Goal: Obtain resource: Obtain resource

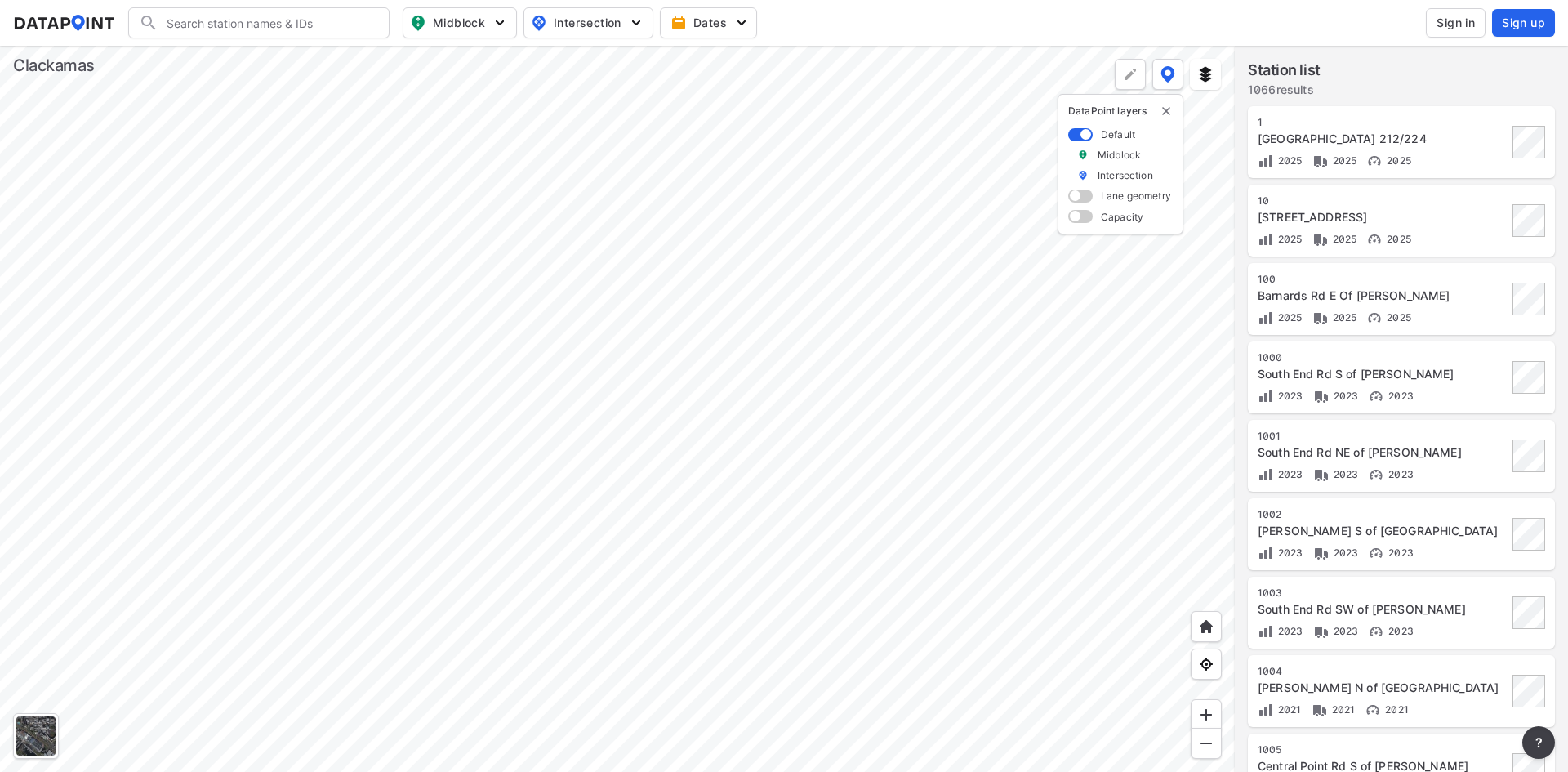
click at [1437, 16] on span "Sign in" at bounding box center [1456, 23] width 38 height 17
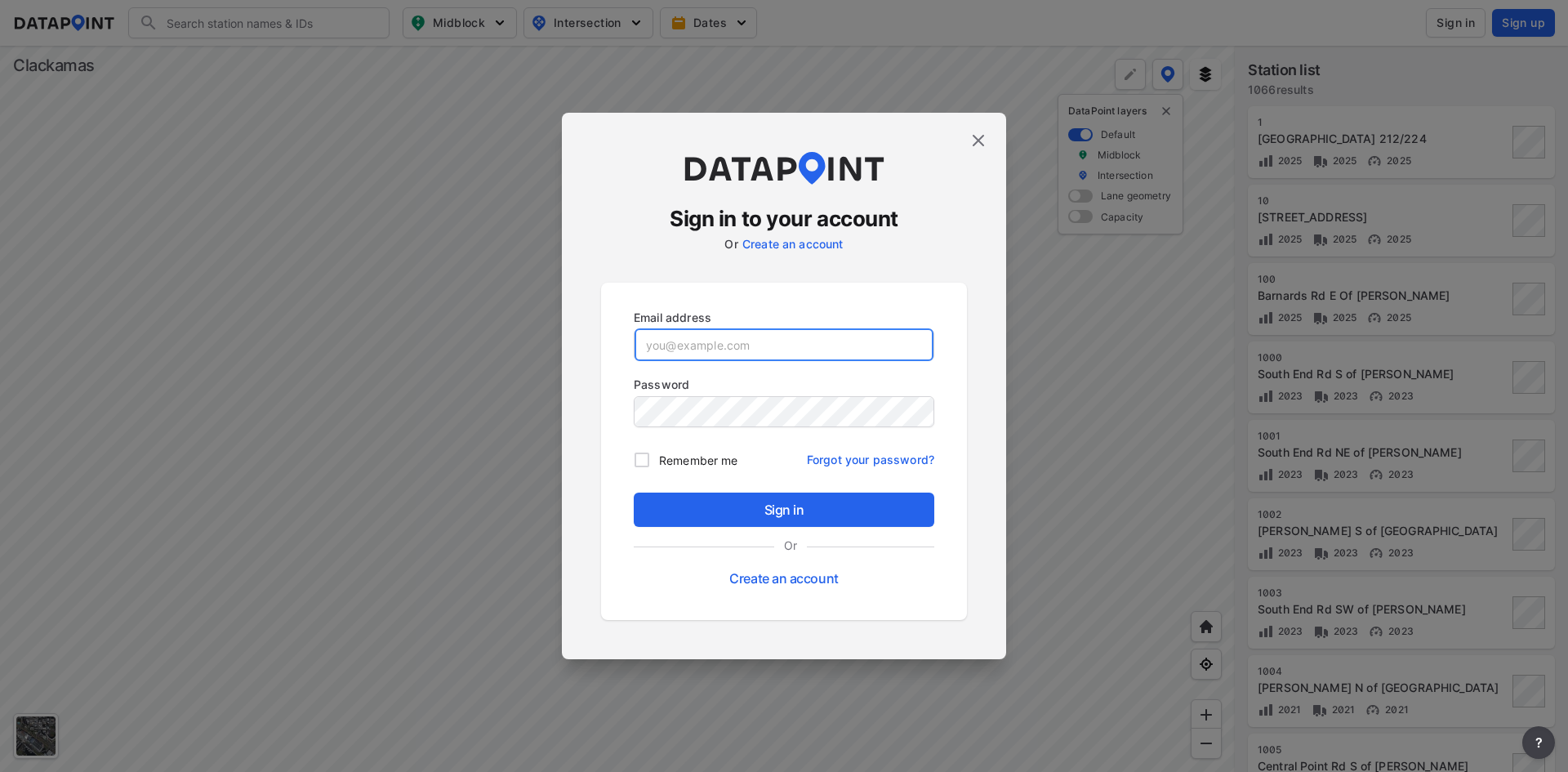
click at [794, 353] on input "email" at bounding box center [783, 344] width 299 height 32
paste input "[EMAIL_ADDRESS][DOMAIN_NAME]"
type input "[EMAIL_ADDRESS][DOMAIN_NAME]"
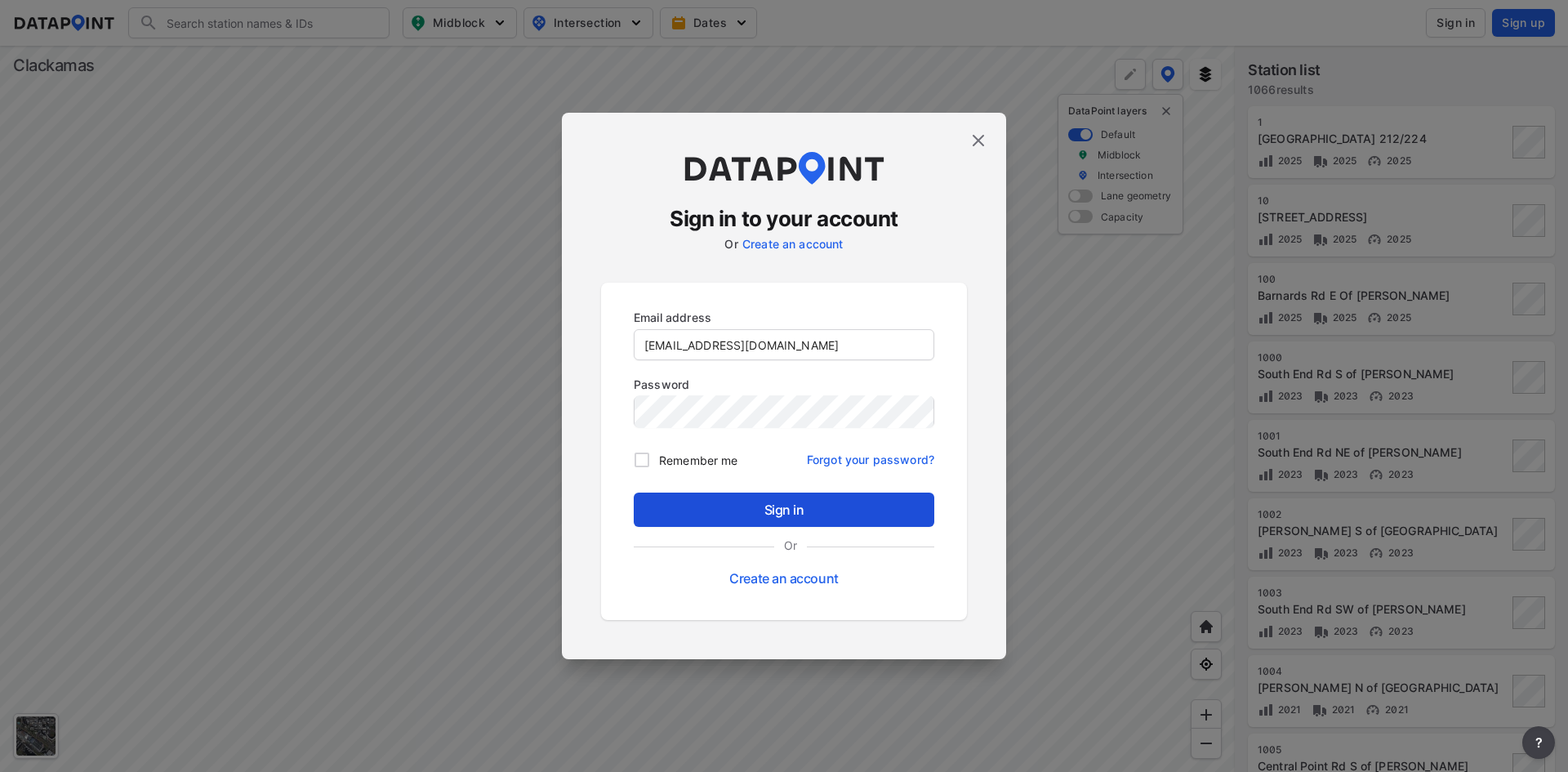
click at [814, 508] on span "Sign in" at bounding box center [784, 510] width 275 height 20
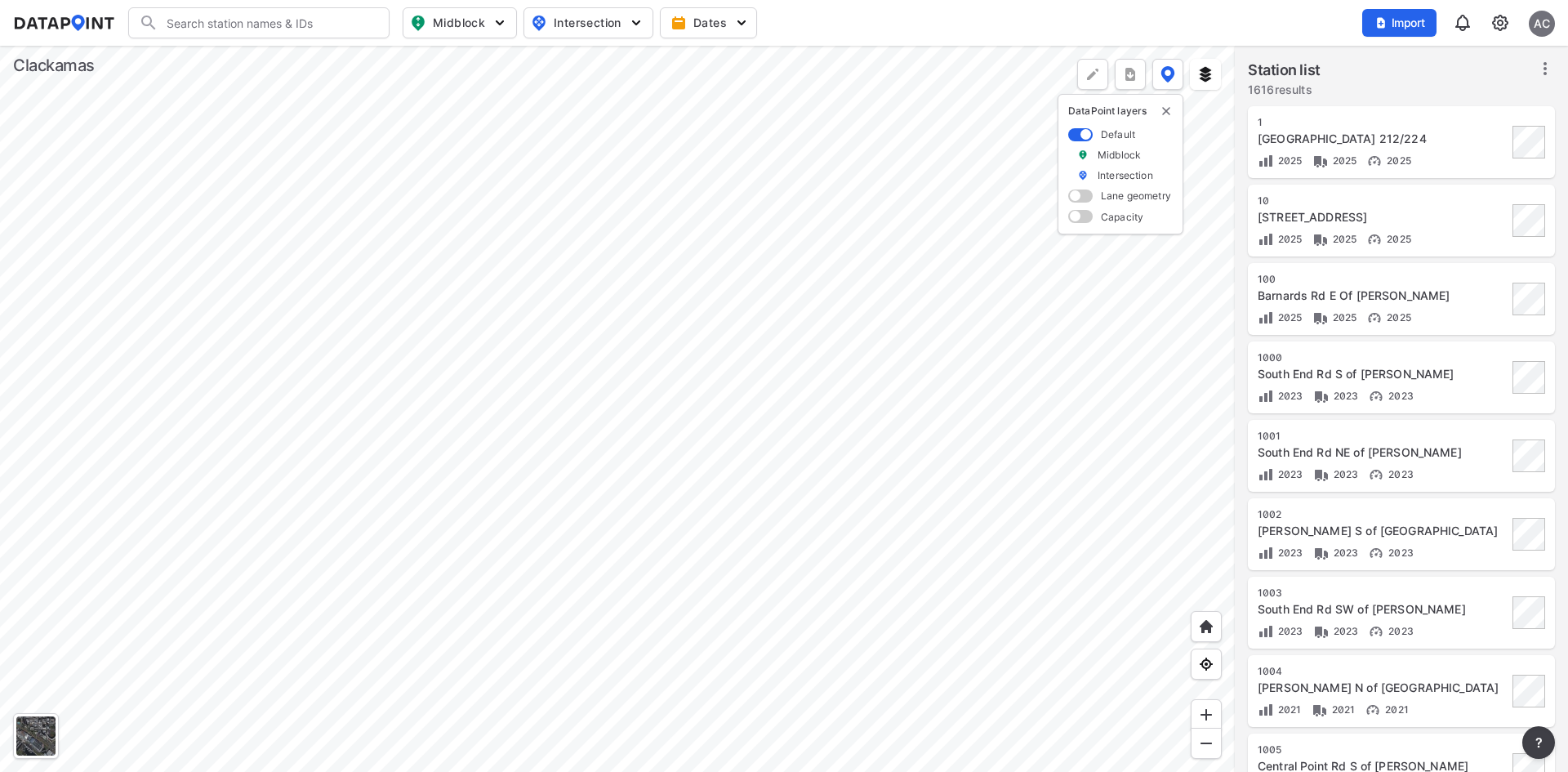
click at [325, 27] on input "Search" at bounding box center [268, 22] width 221 height 26
click at [286, 54] on li "( 1335 ) Sunnyside Rd E of Sunnybrook Blvd" at bounding box center [260, 64] width 261 height 46
type input "(1335) Sunnyside Rd E of Sunnybrook Blvd"
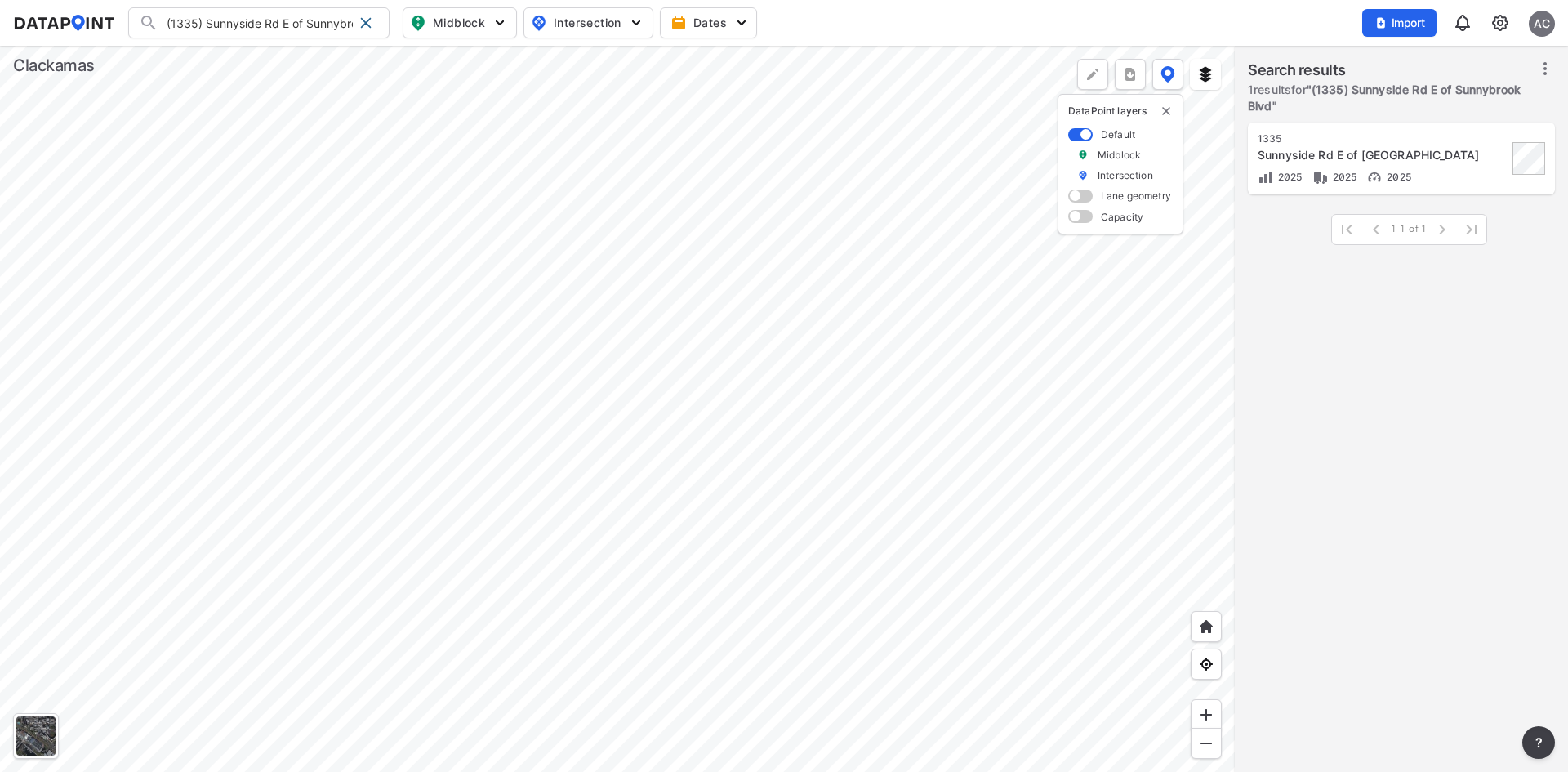
click at [1471, 142] on div "1335" at bounding box center [1382, 139] width 250 height 13
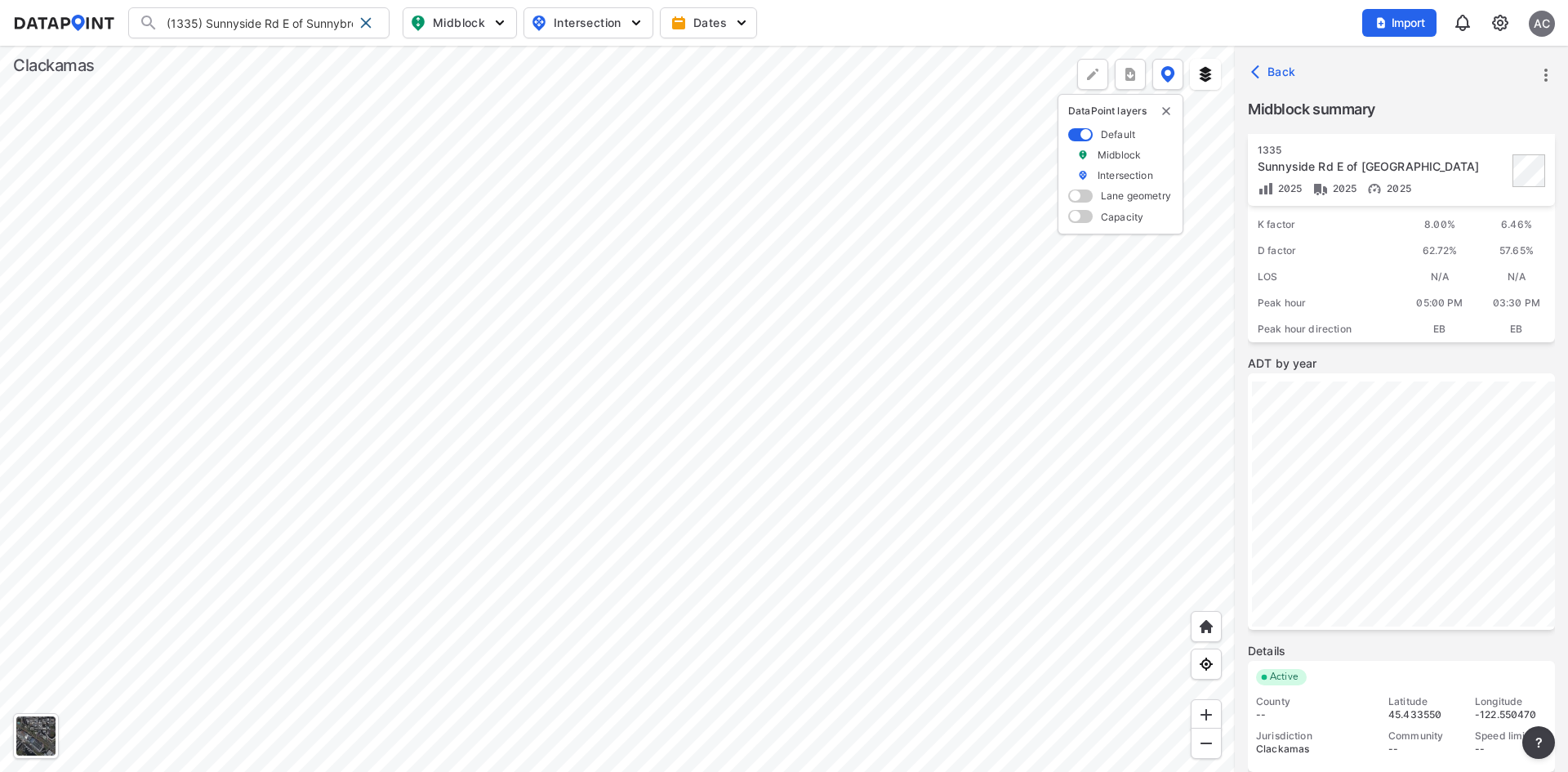
scroll to position [200, 0]
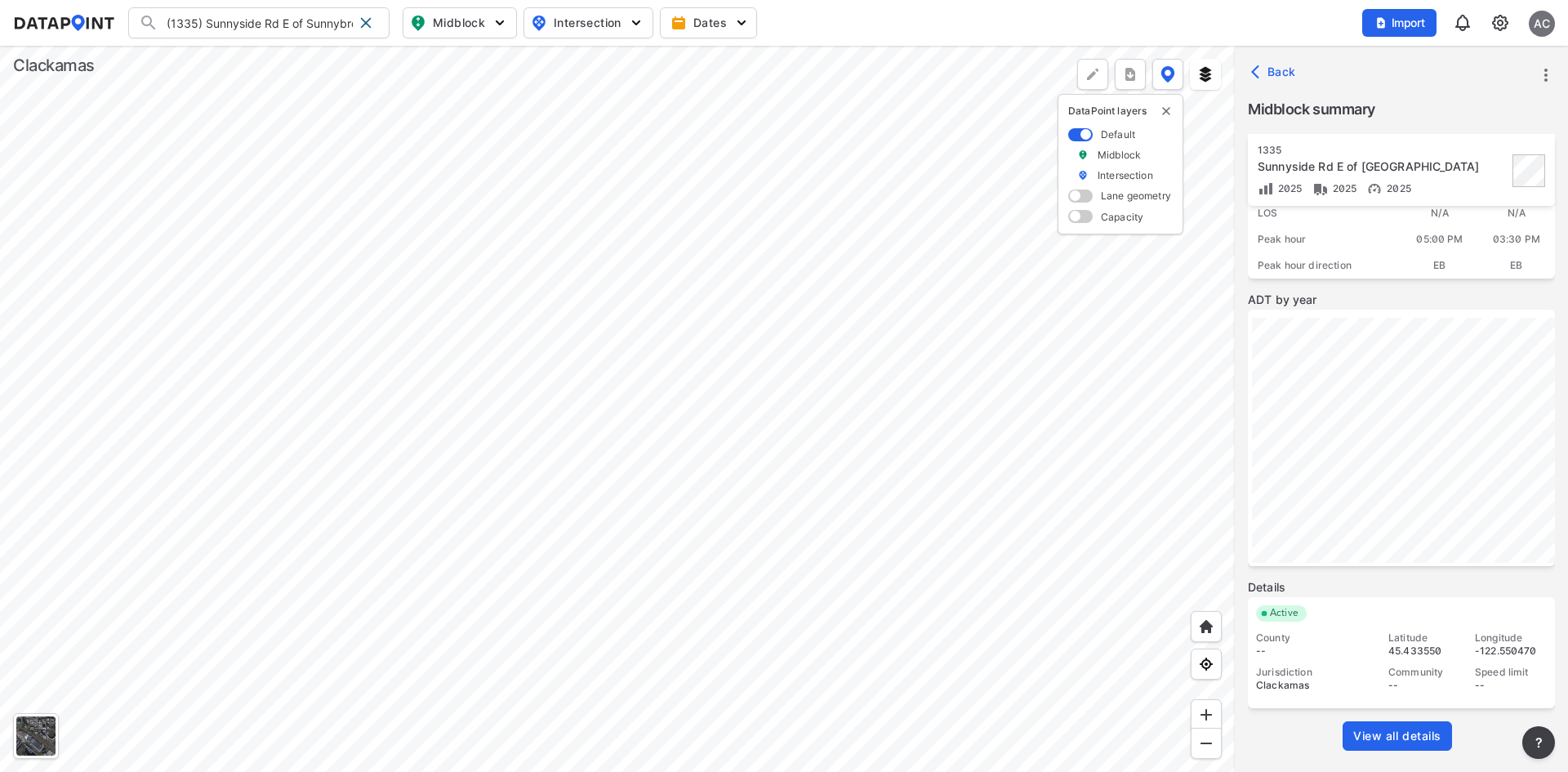
click at [1400, 732] on span "View all details" at bounding box center [1397, 736] width 88 height 17
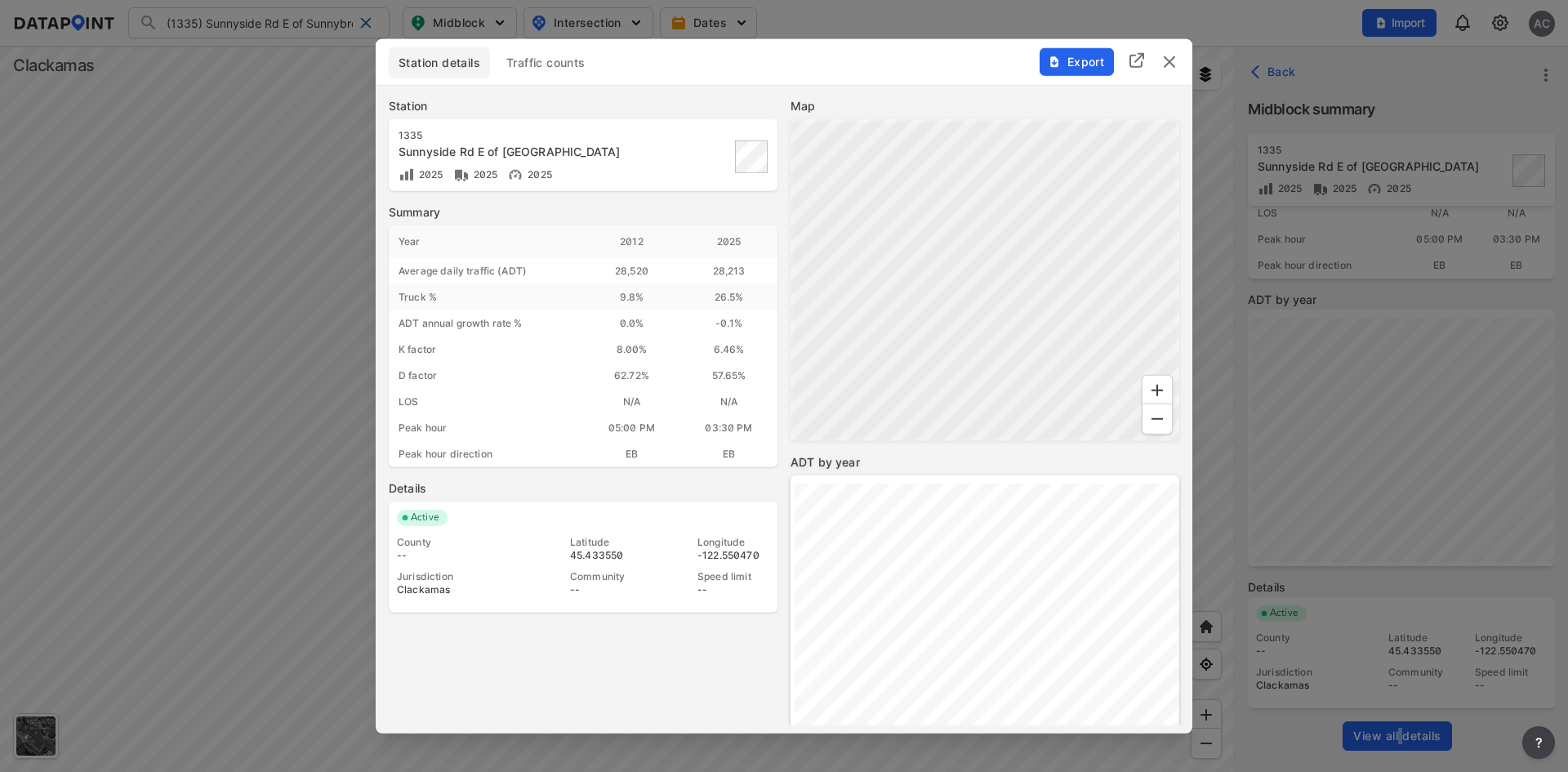
click at [1073, 57] on span "Export" at bounding box center [1076, 62] width 55 height 17
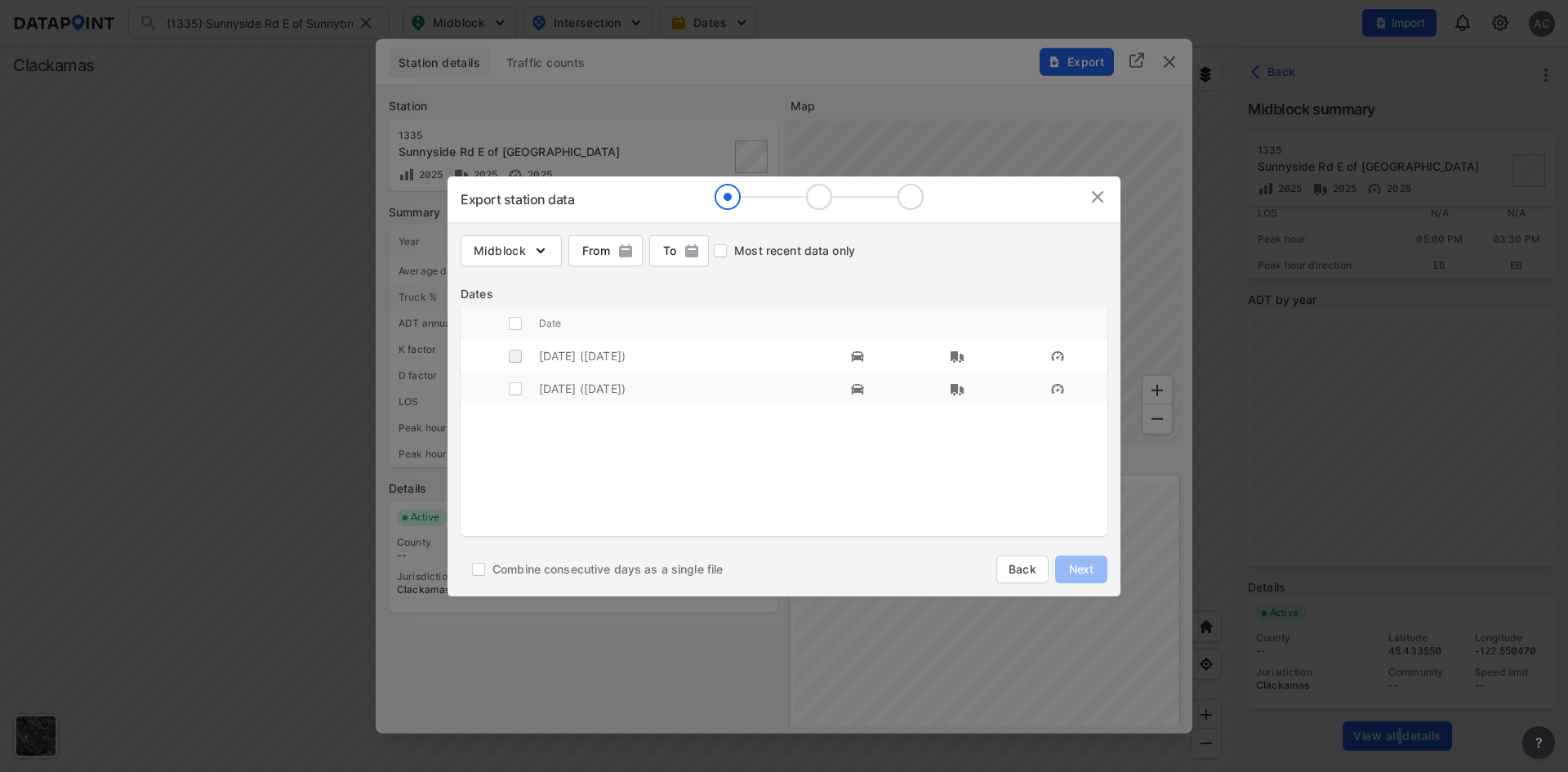
click at [514, 360] on input "decorative checkbox" at bounding box center [514, 356] width 31 height 31
checkbox input "true"
click at [1088, 559] on button "Next" at bounding box center [1080, 569] width 52 height 27
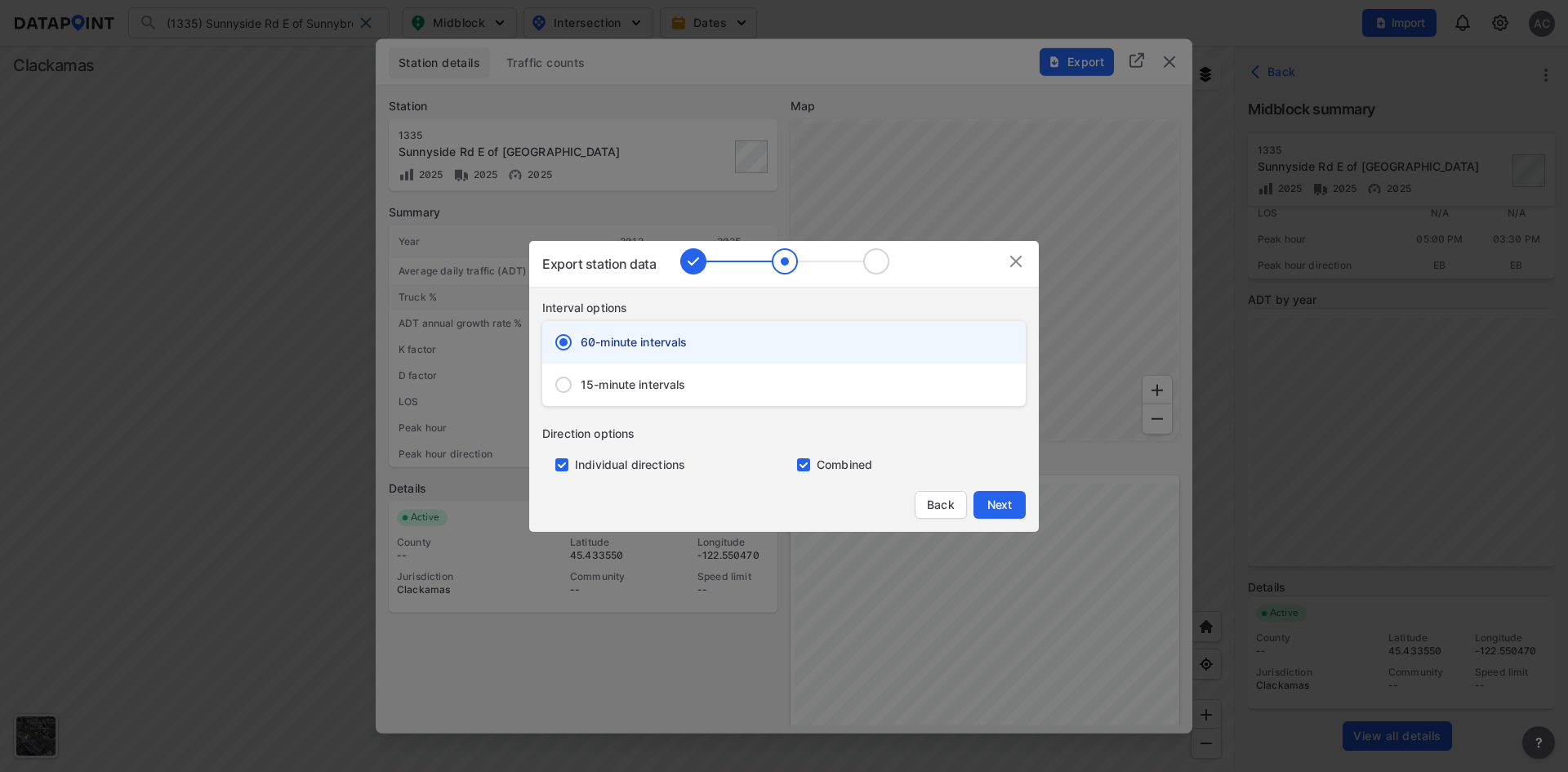
click at [594, 376] on span "15-minute intervals" at bounding box center [633, 385] width 106 height 17
click at [580, 376] on input "15-minute intervals" at bounding box center [563, 384] width 34 height 34
radio input "false"
radio input "true"
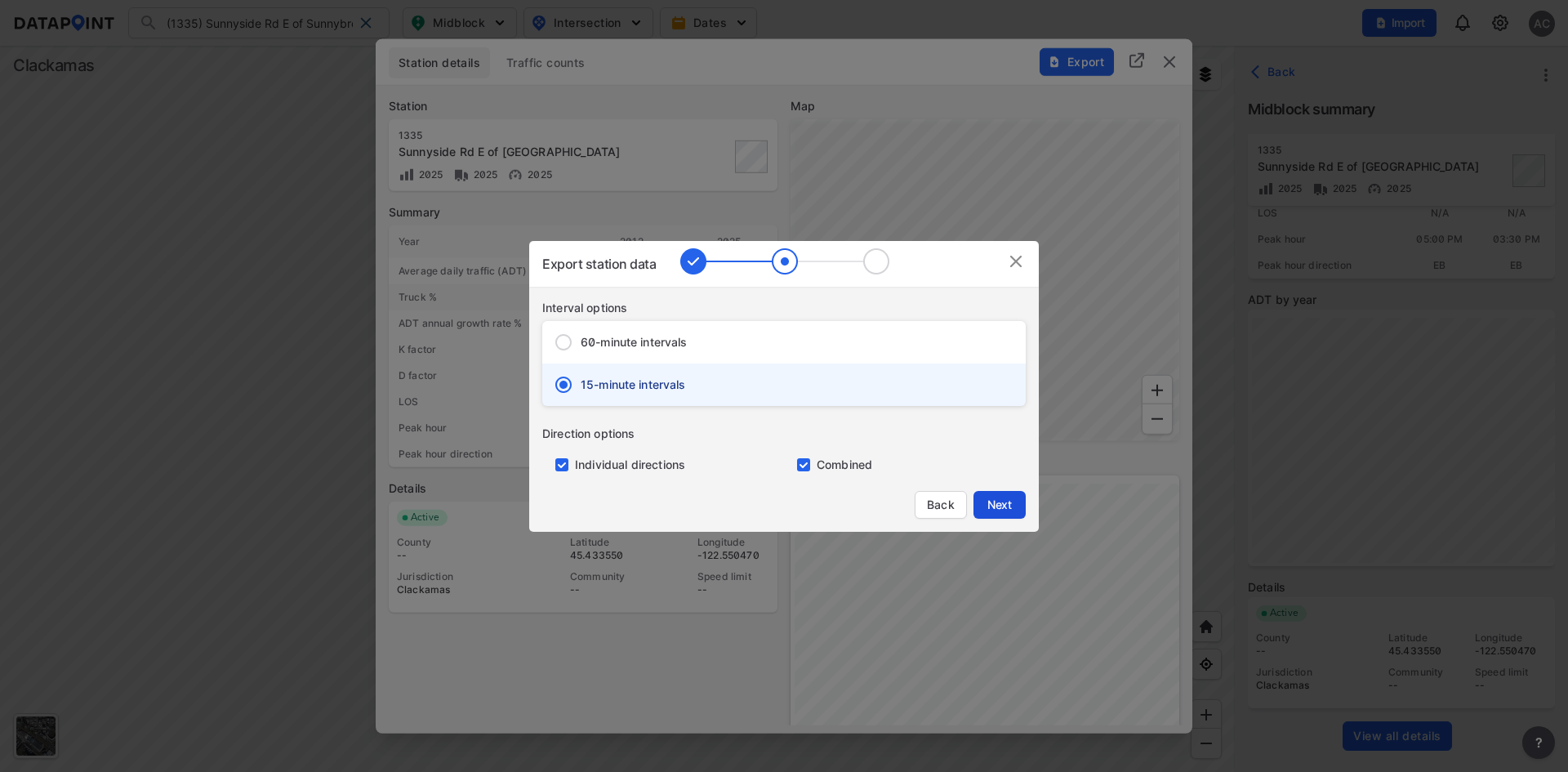
click at [1006, 502] on span "Next" at bounding box center [999, 505] width 32 height 17
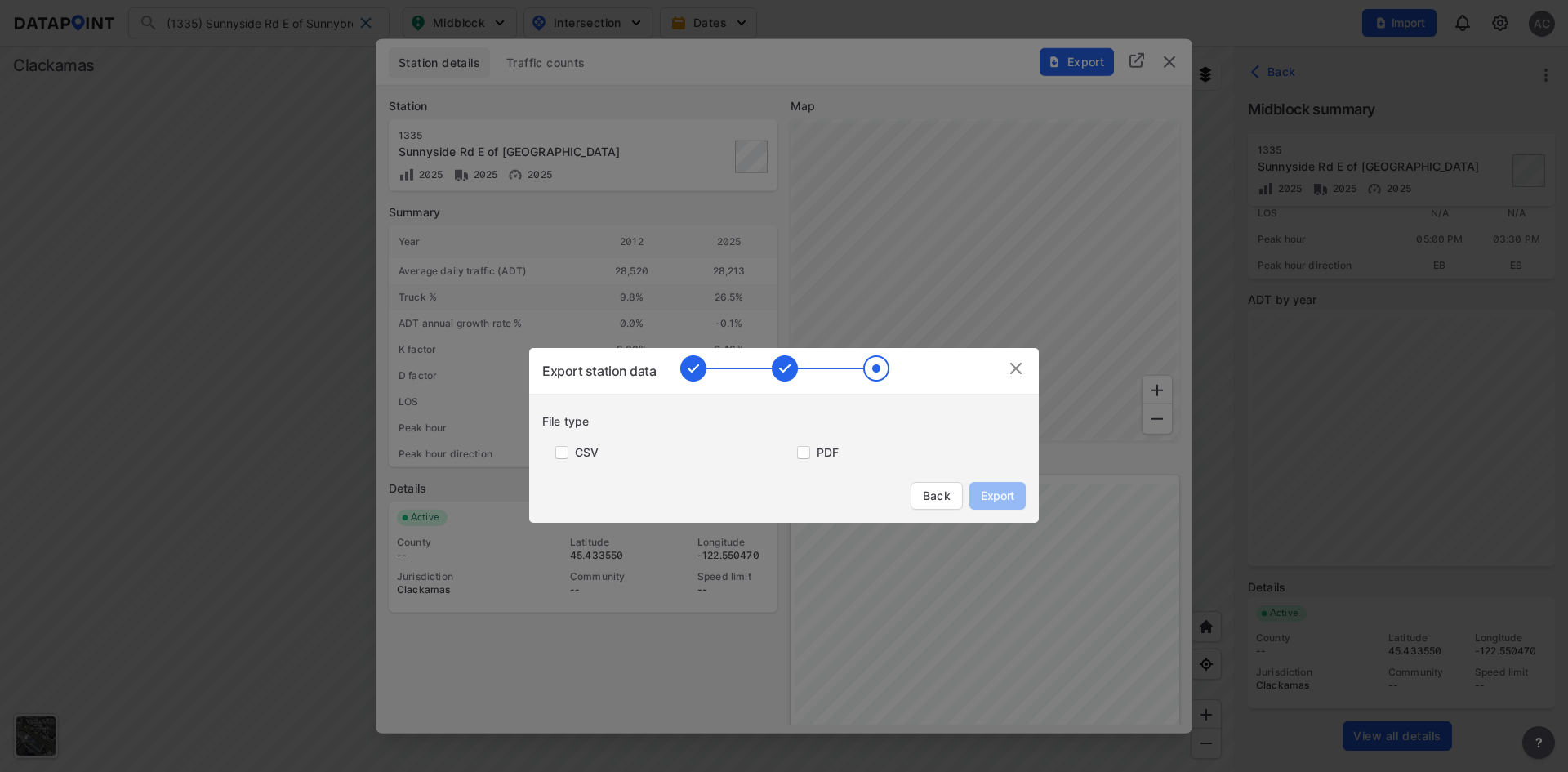
click at [810, 451] on input "primary checkbox" at bounding box center [800, 453] width 32 height 13
checkbox input "true"
click at [978, 488] on button "Export" at bounding box center [997, 496] width 57 height 27
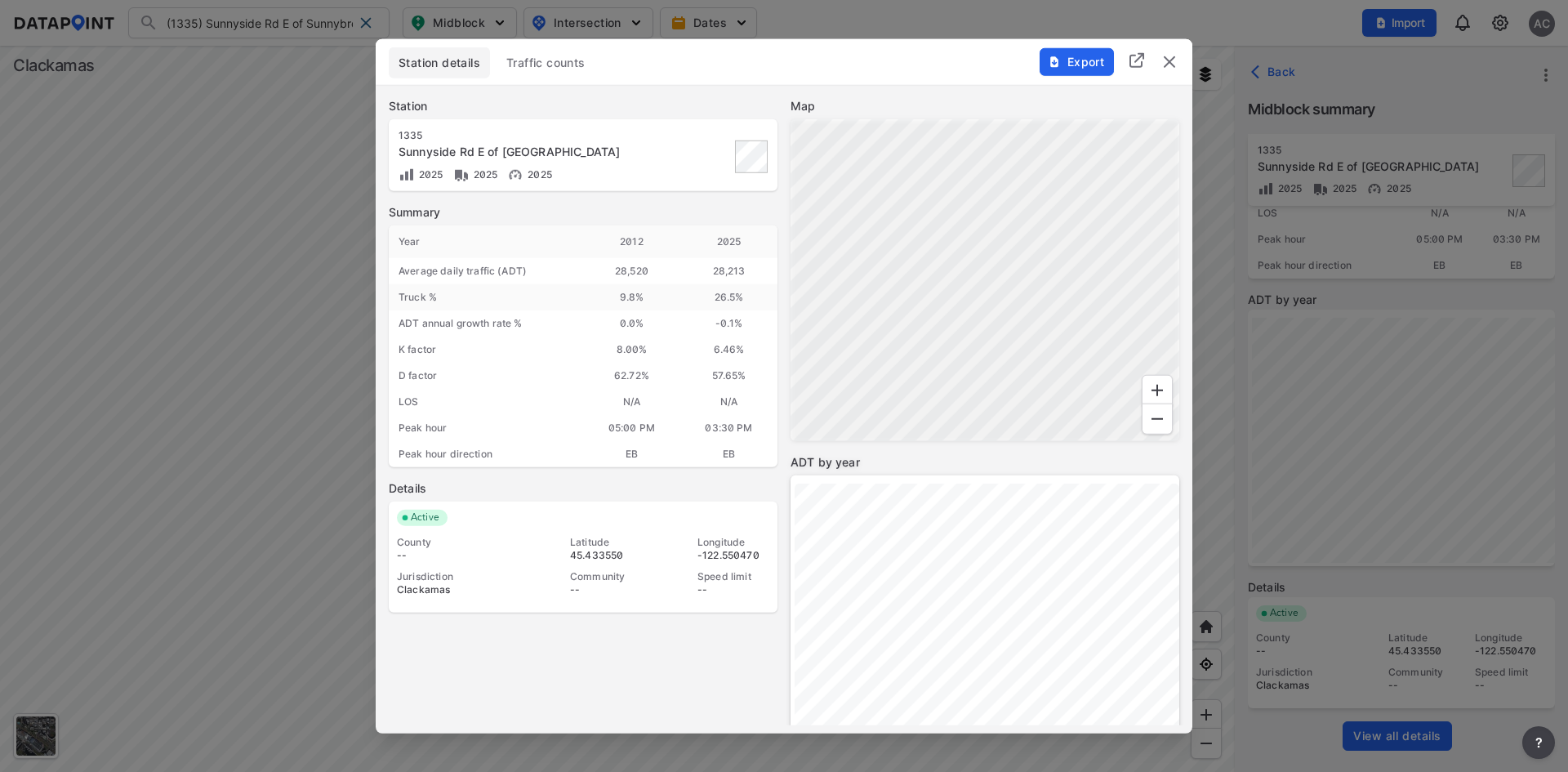
click at [1169, 63] on img "delete" at bounding box center [1169, 62] width 20 height 20
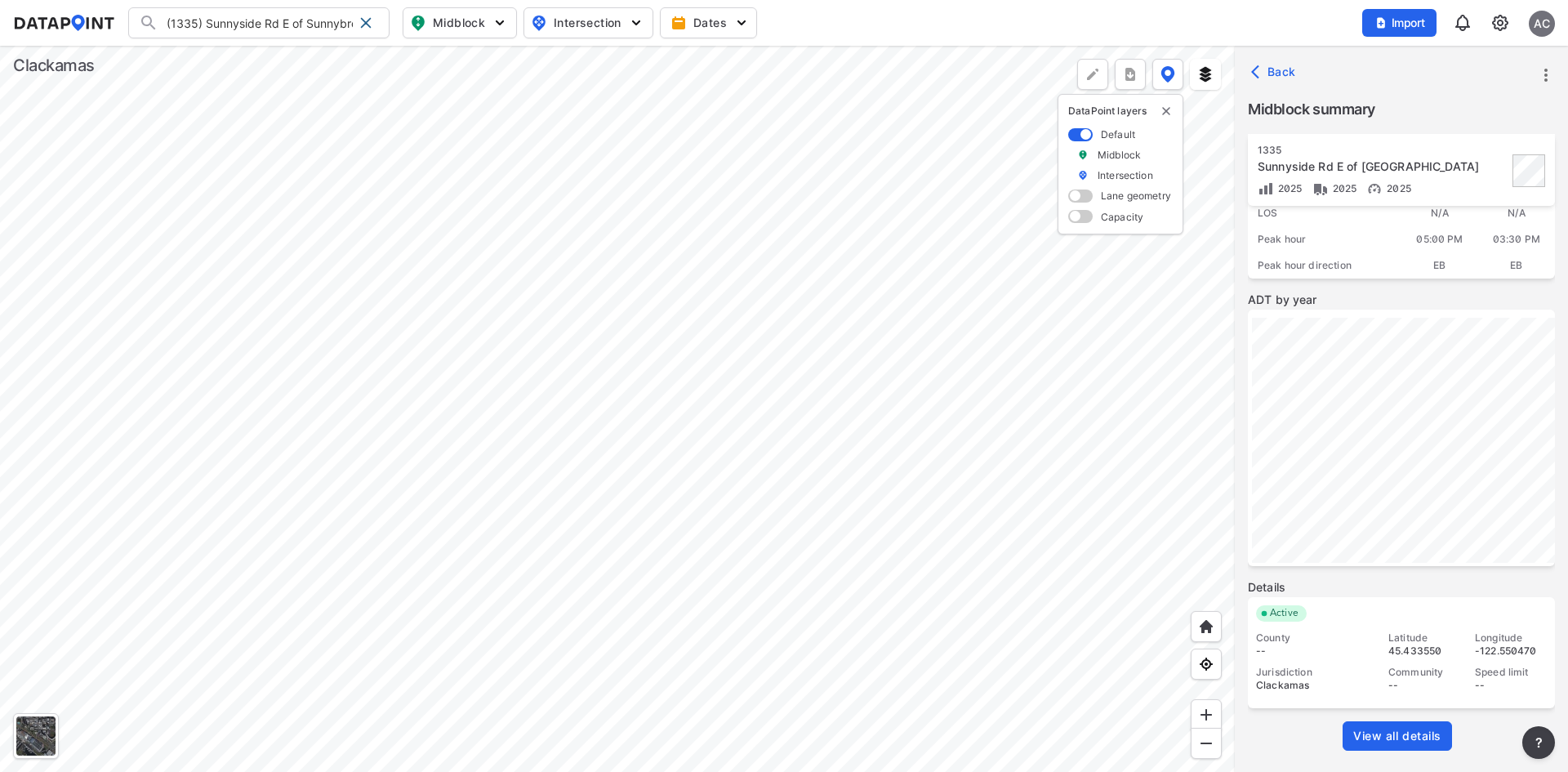
click at [184, 24] on input "(1335) Sunnyside Rd E of Sunnybrook Blvd" at bounding box center [255, 22] width 194 height 26
click at [184, 23] on input "(1335) Sunnyside Rd E of Sunnybrook Blvd" at bounding box center [255, 22] width 194 height 26
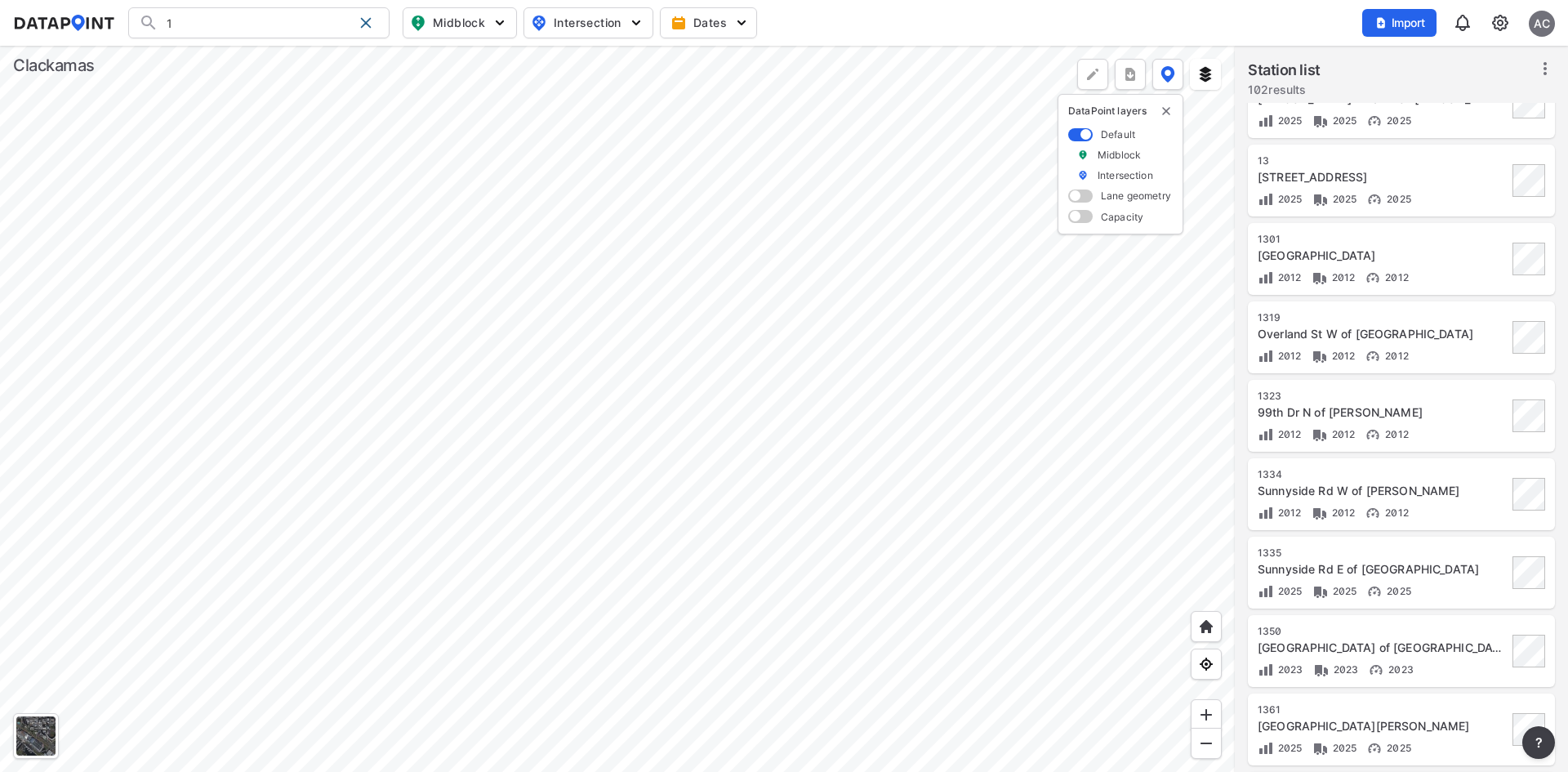
scroll to position [0, 0]
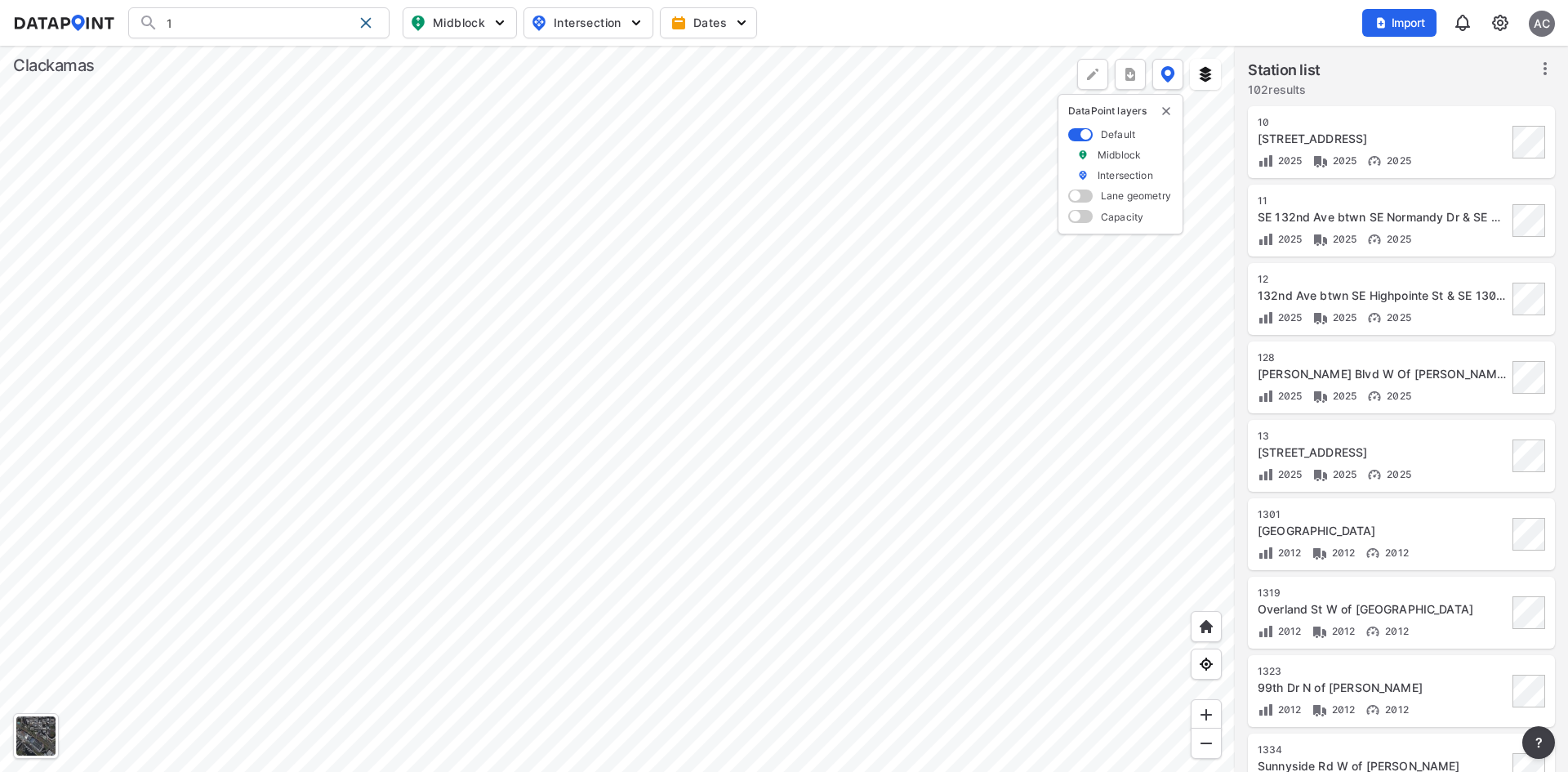
click at [285, 22] on input "1" at bounding box center [255, 22] width 194 height 26
type input "1"
paste input "[GEOGRAPHIC_DATA] 212/224"
click at [294, 56] on strong "[GEOGRAPHIC_DATA] 212/224" at bounding box center [237, 56] width 164 height 14
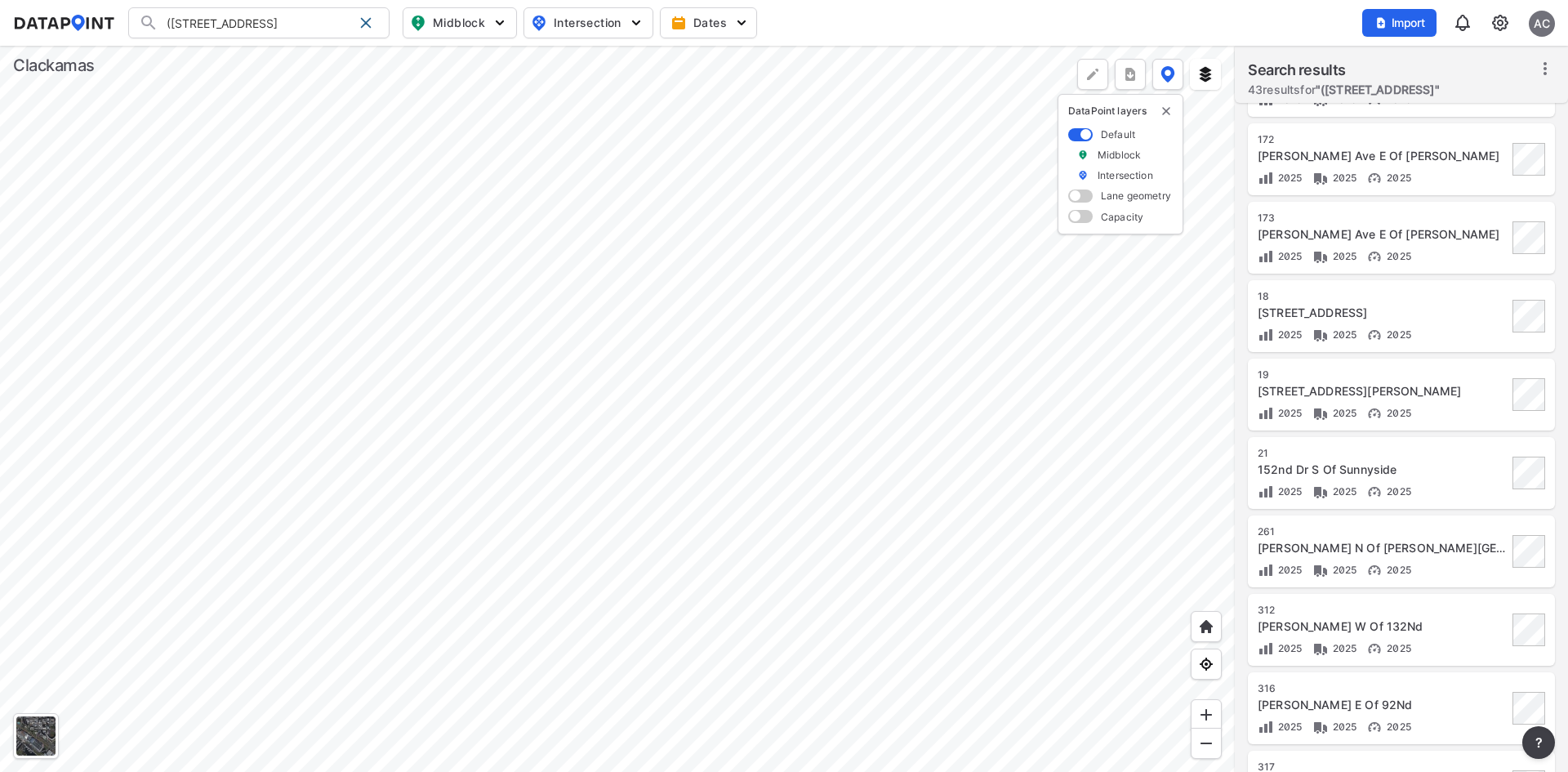
scroll to position [1351, 0]
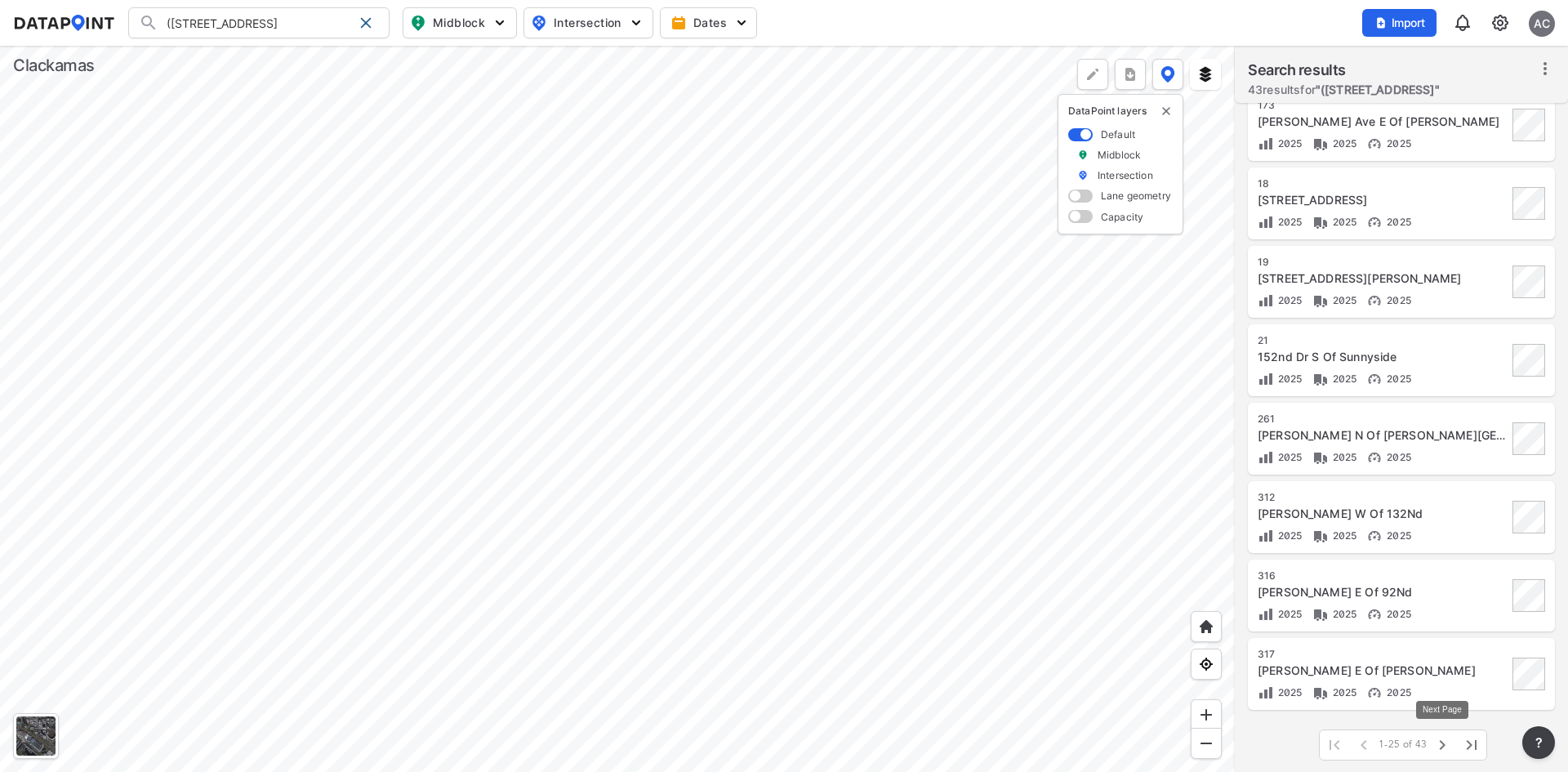
click at [1438, 748] on icon "button" at bounding box center [1442, 745] width 20 height 20
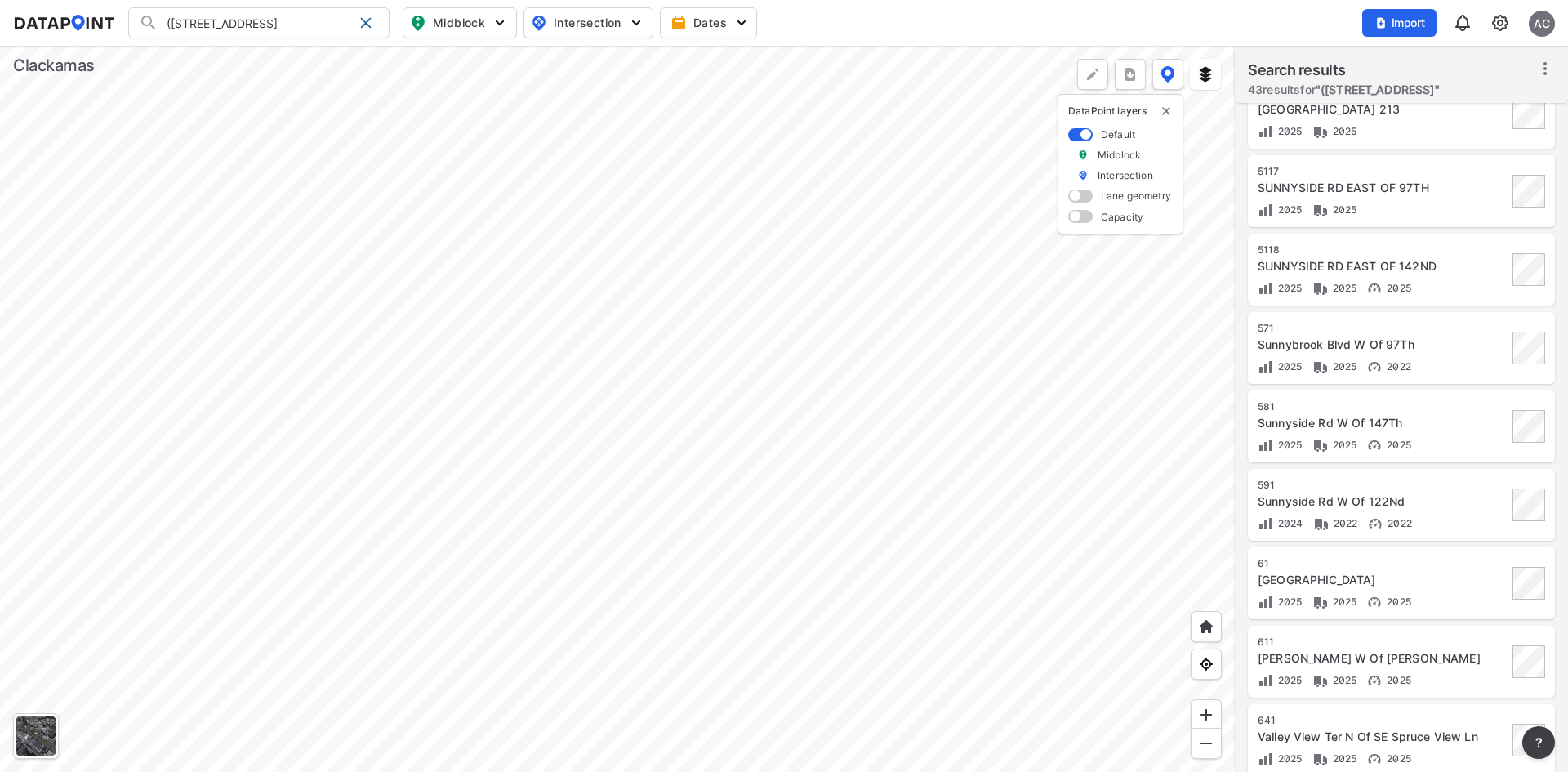
scroll to position [801, 0]
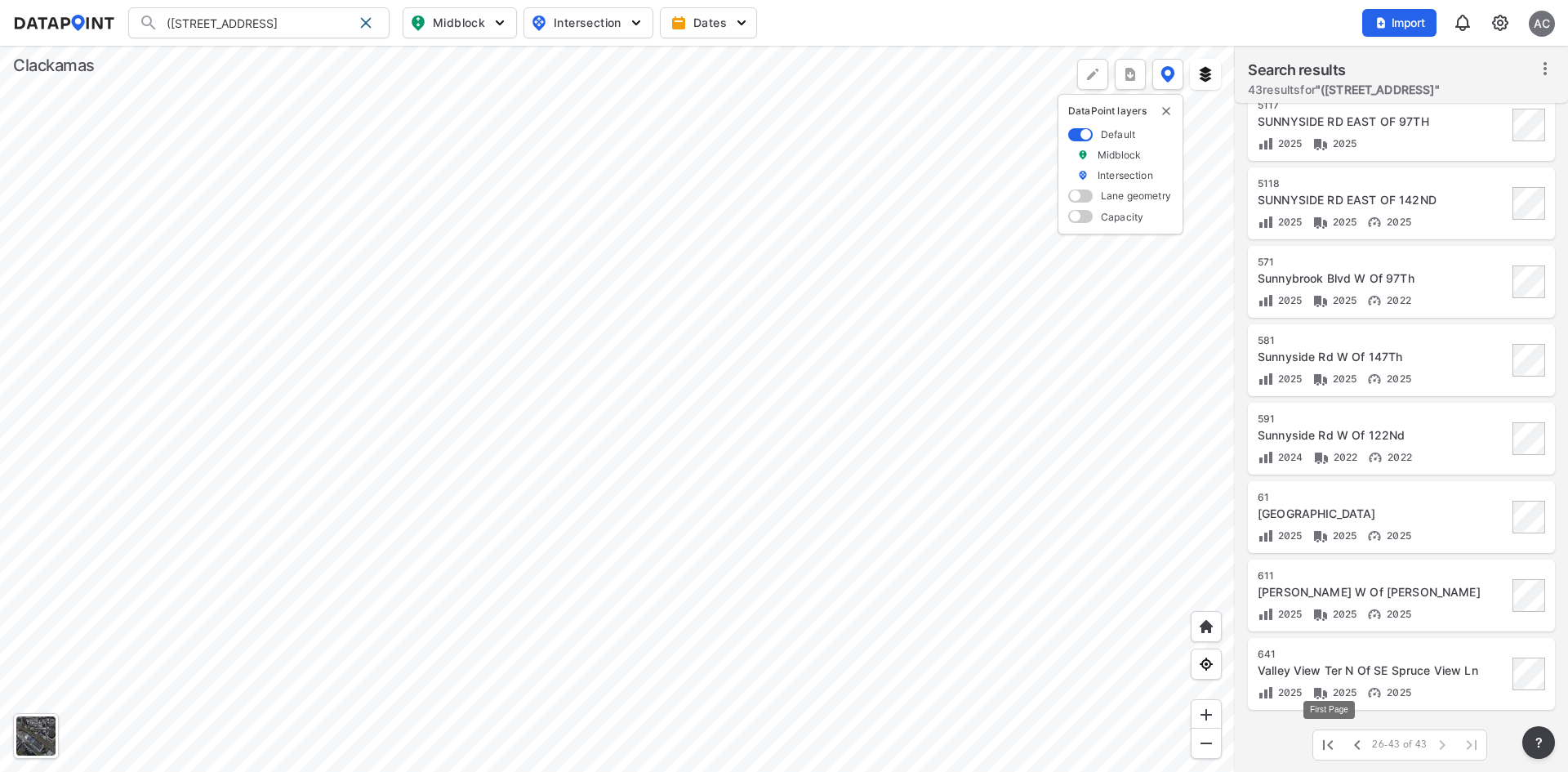
click at [1333, 745] on icon "button" at bounding box center [1327, 745] width 20 height 20
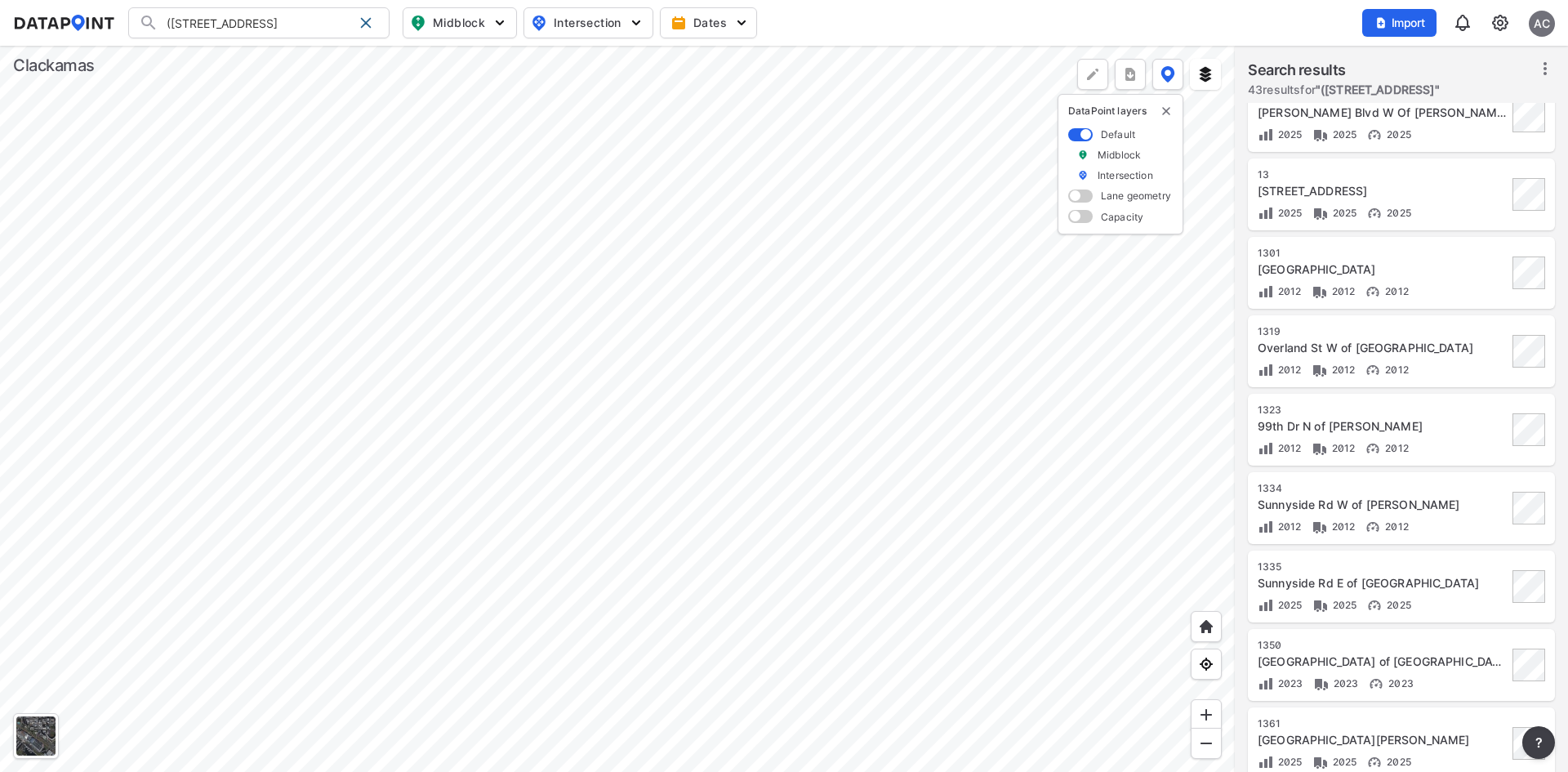
scroll to position [0, 0]
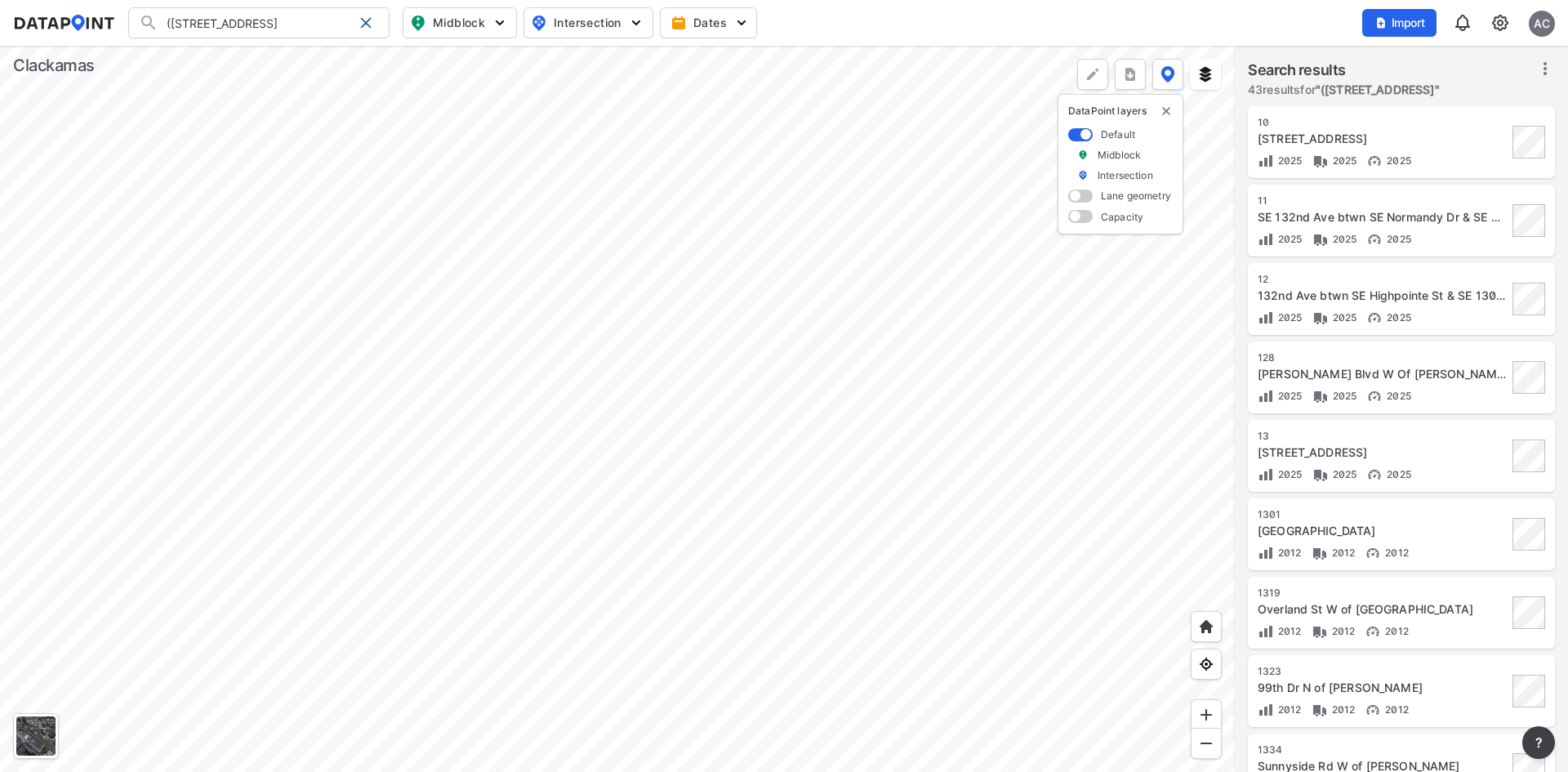
click at [1419, 147] on div "[STREET_ADDRESS]" at bounding box center [1382, 139] width 250 height 17
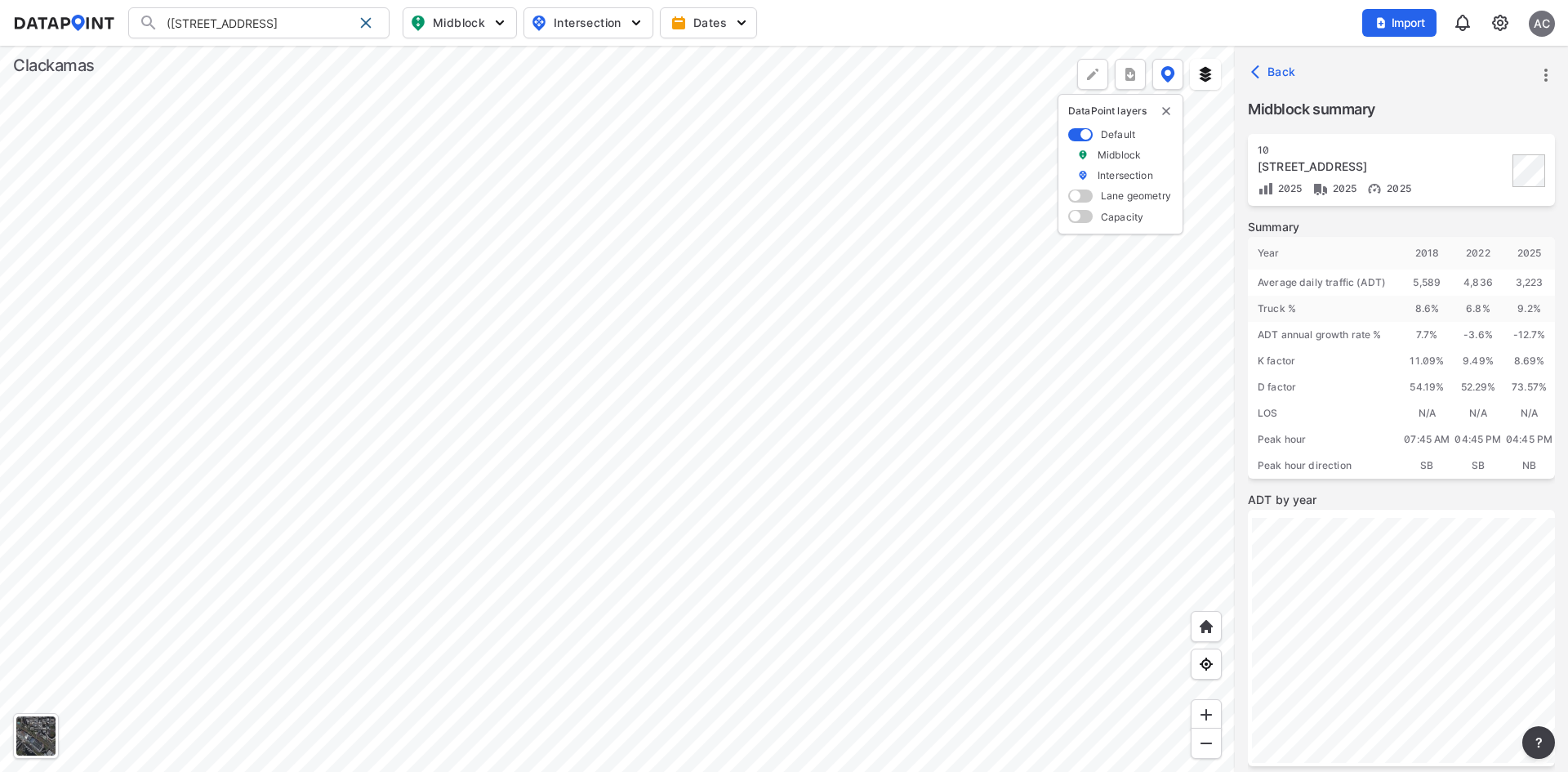
scroll to position [200, 0]
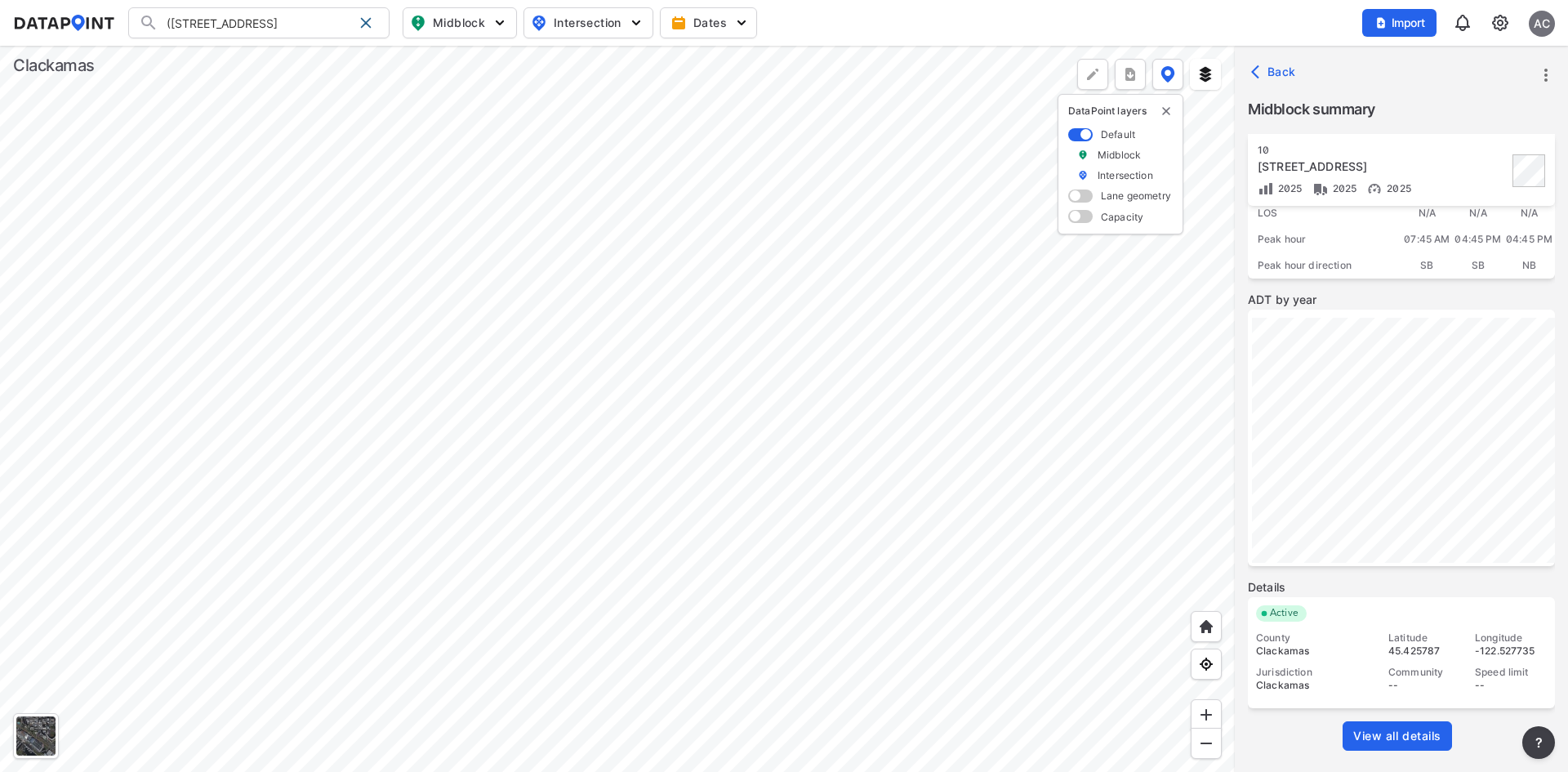
click at [1397, 750] on link "View all details" at bounding box center [1397, 735] width 109 height 29
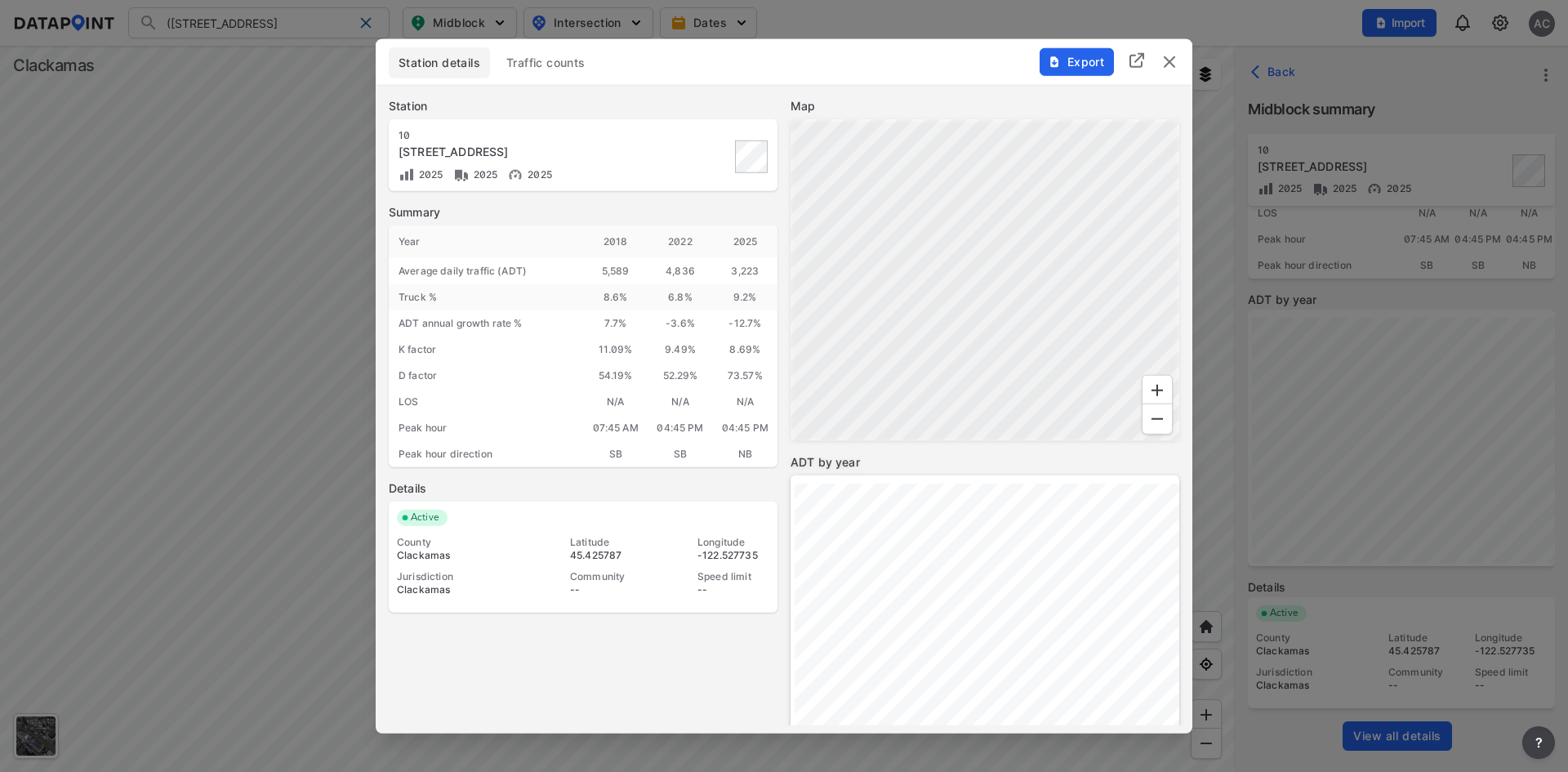
click at [558, 65] on span "Traffic counts" at bounding box center [545, 62] width 79 height 17
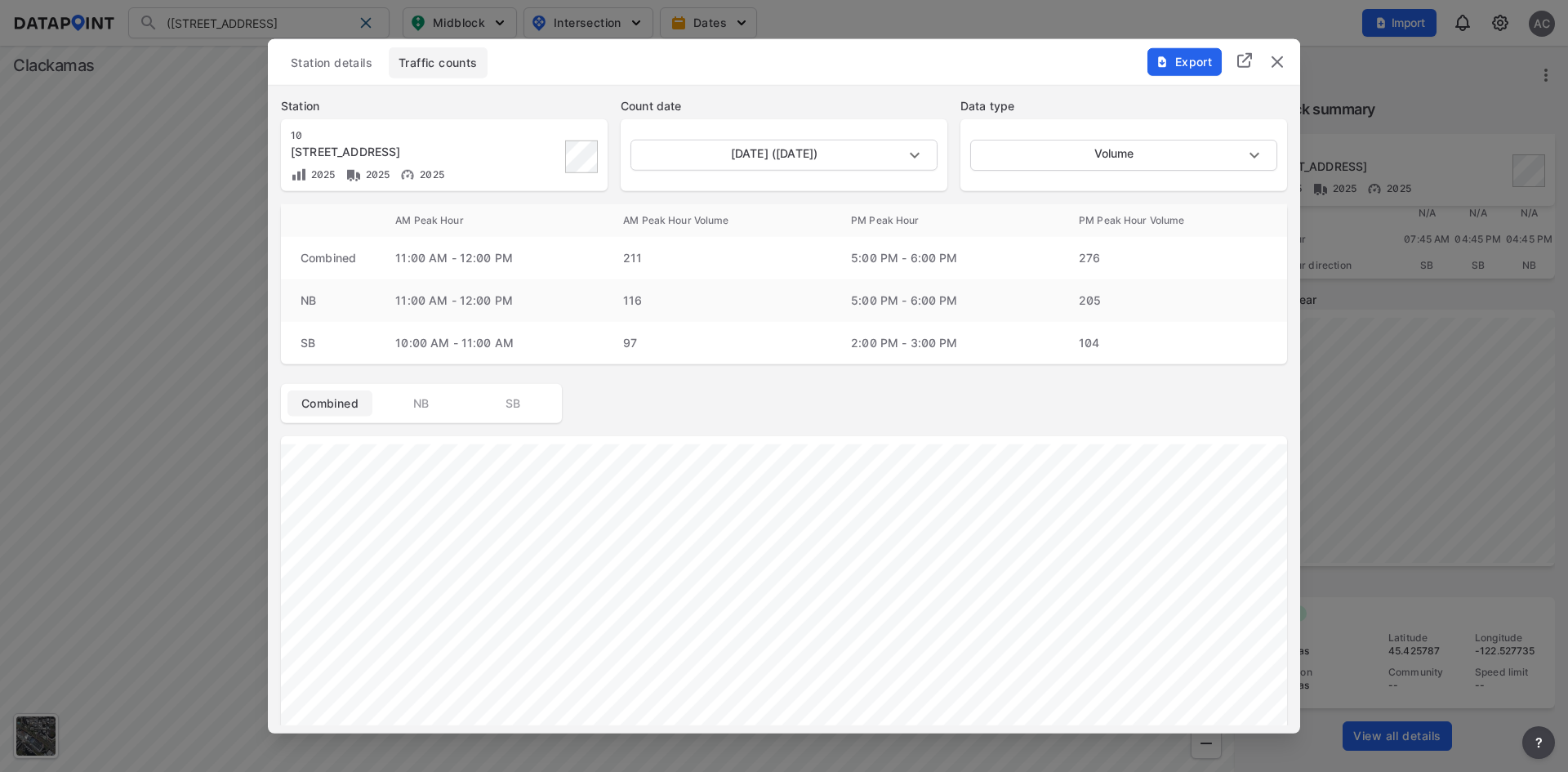
click at [1173, 55] on span "Export" at bounding box center [1183, 62] width 55 height 17
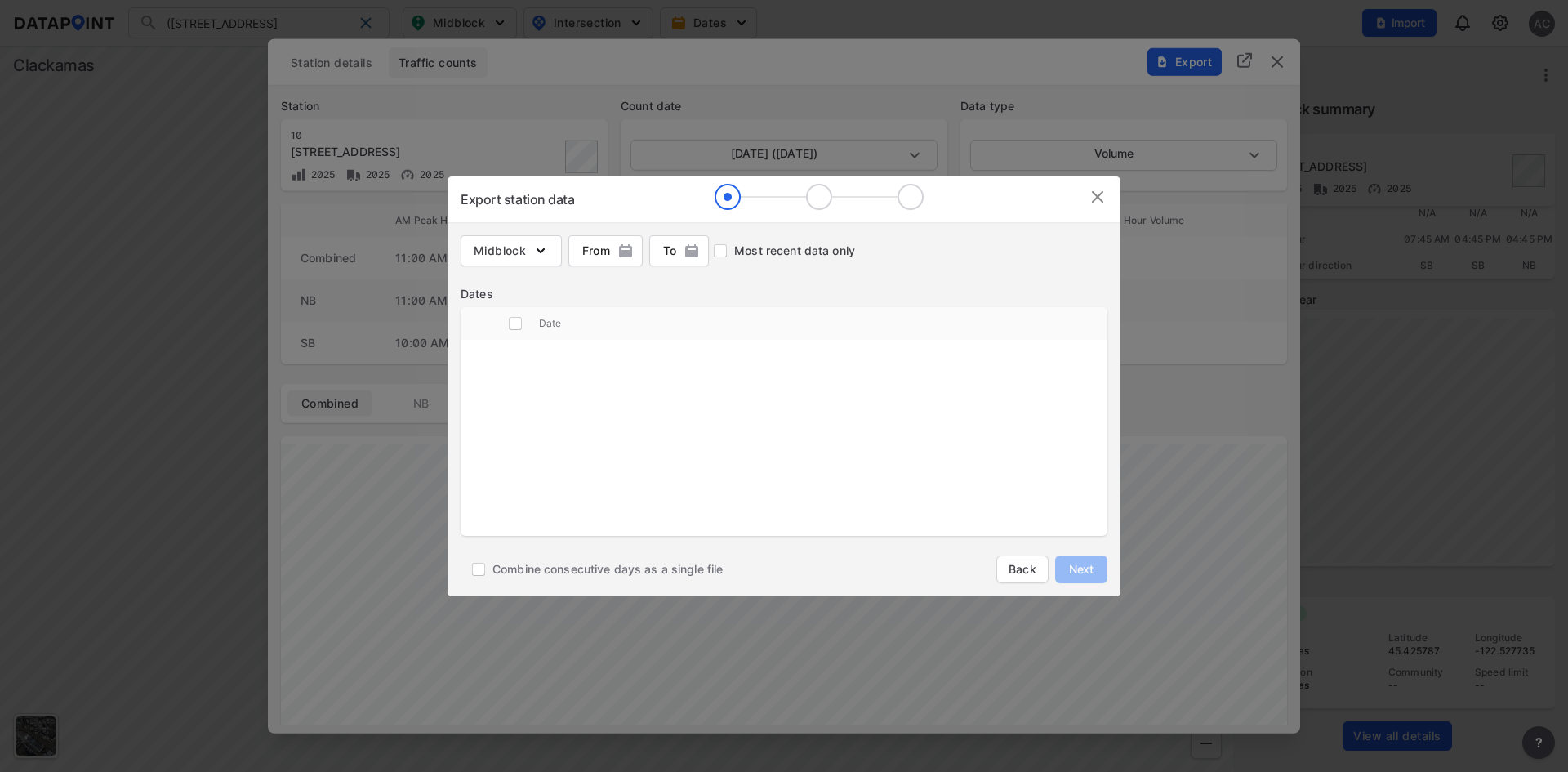
click at [1089, 196] on img at bounding box center [1098, 197] width 20 height 20
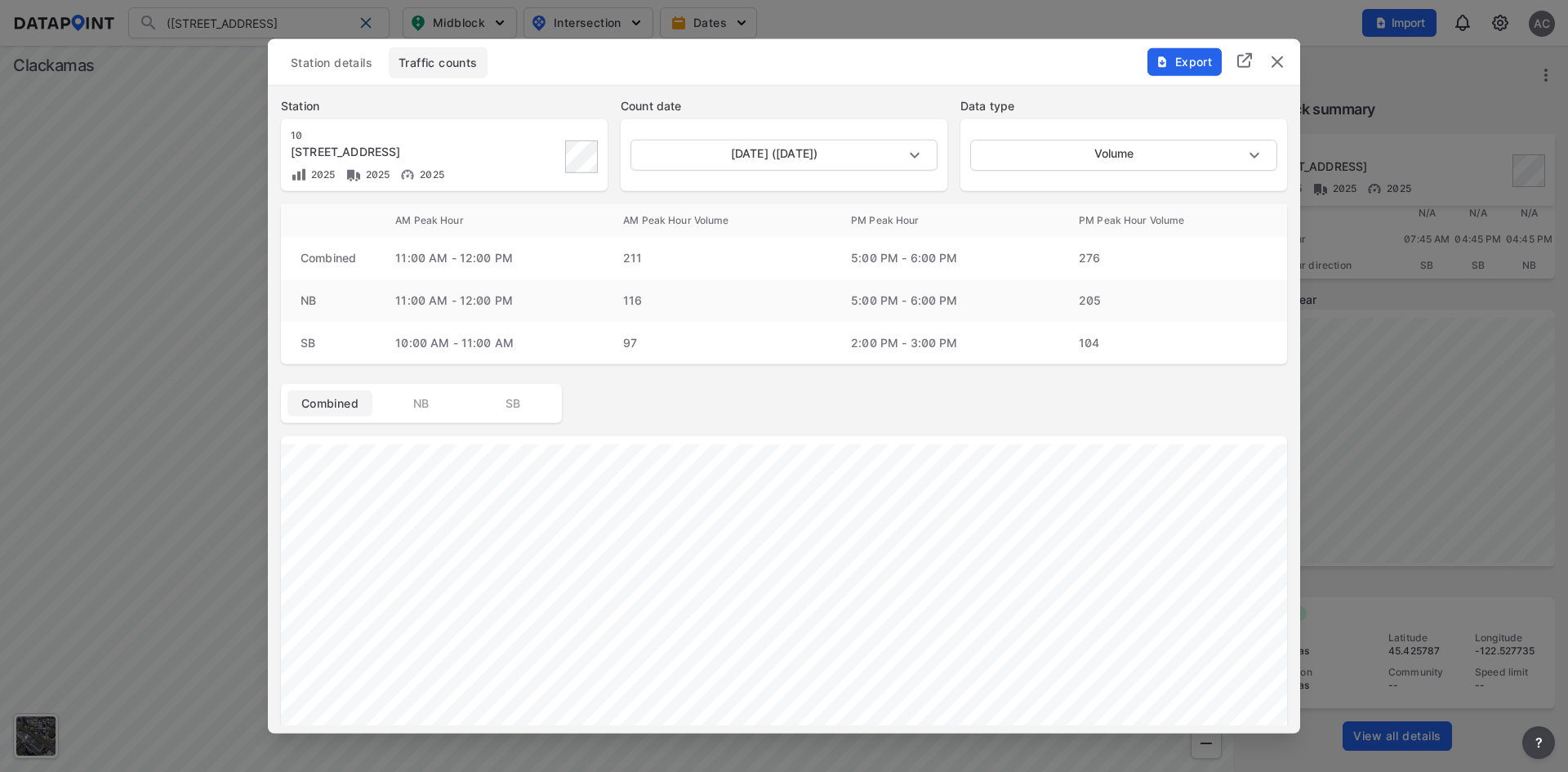
click at [1283, 66] on img "delete" at bounding box center [1277, 62] width 20 height 20
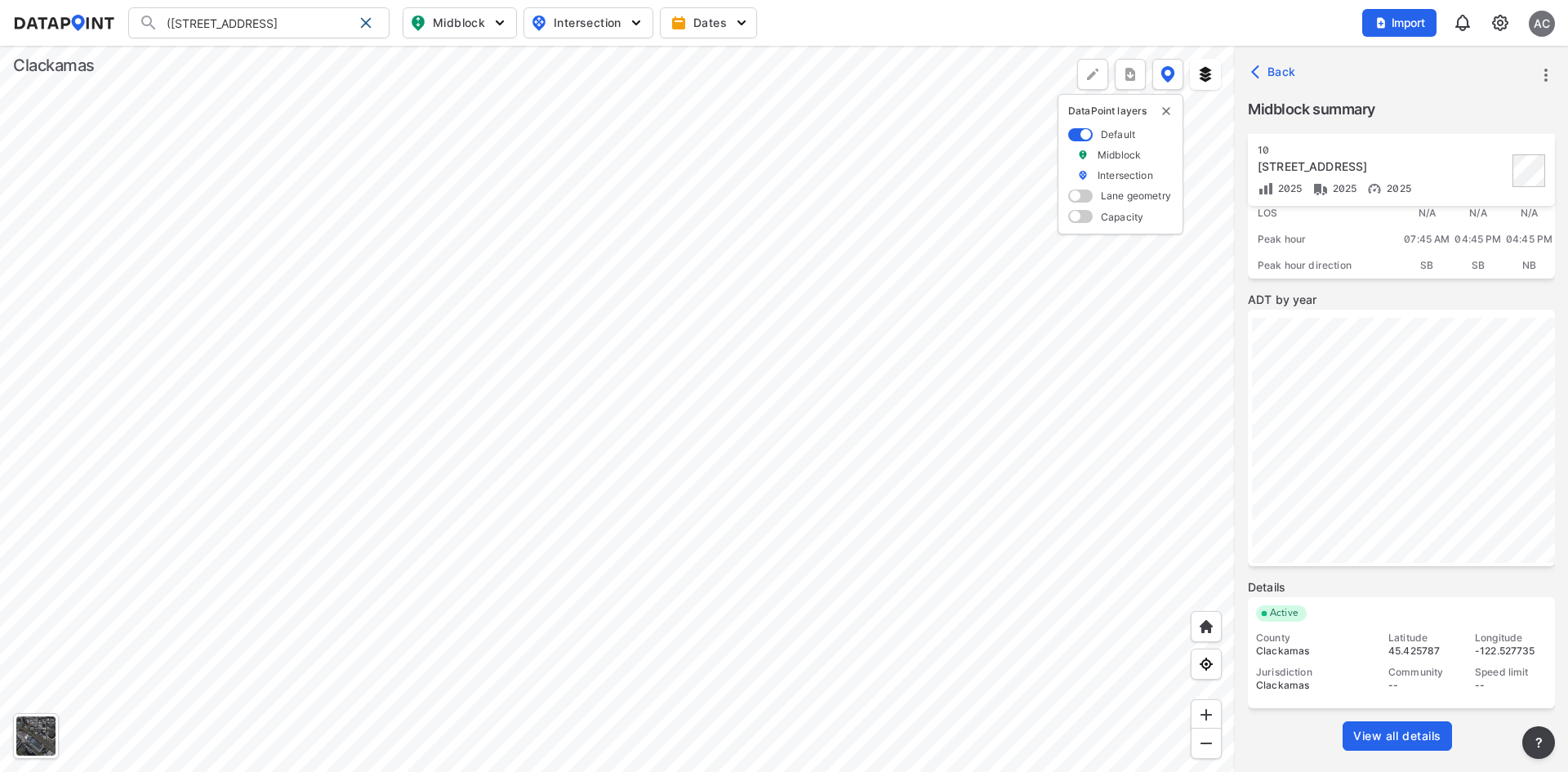
click at [1278, 71] on span "Back" at bounding box center [1275, 72] width 42 height 17
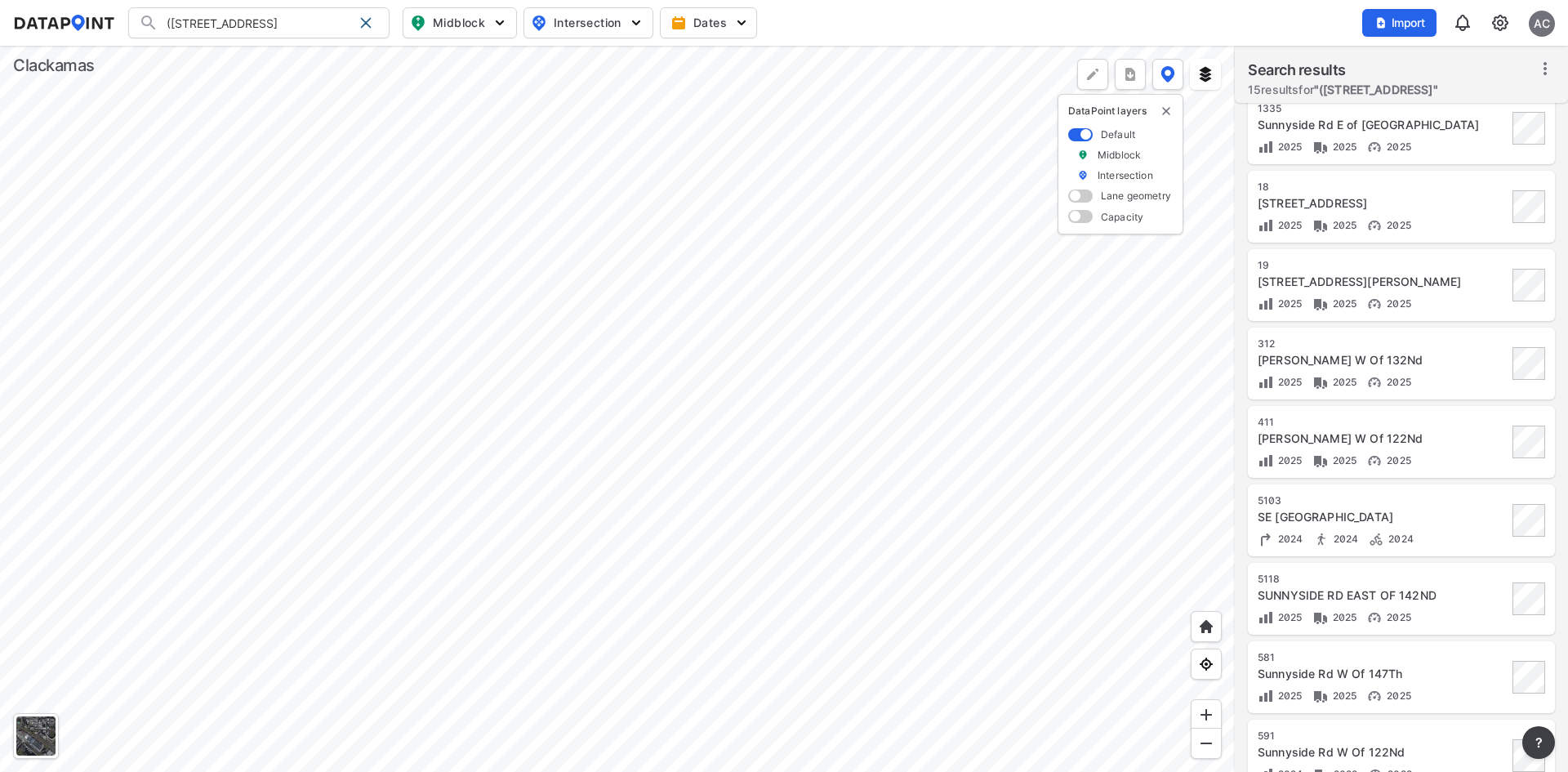
scroll to position [408, 0]
click at [350, 9] on div "(1) [GEOGRAPHIC_DATA] 212/224 (1) [GEOGRAPHIC_DATA] 212/224 Search No results T…" at bounding box center [259, 22] width 261 height 31
click at [304, 18] on input "([STREET_ADDRESS]" at bounding box center [255, 22] width 194 height 26
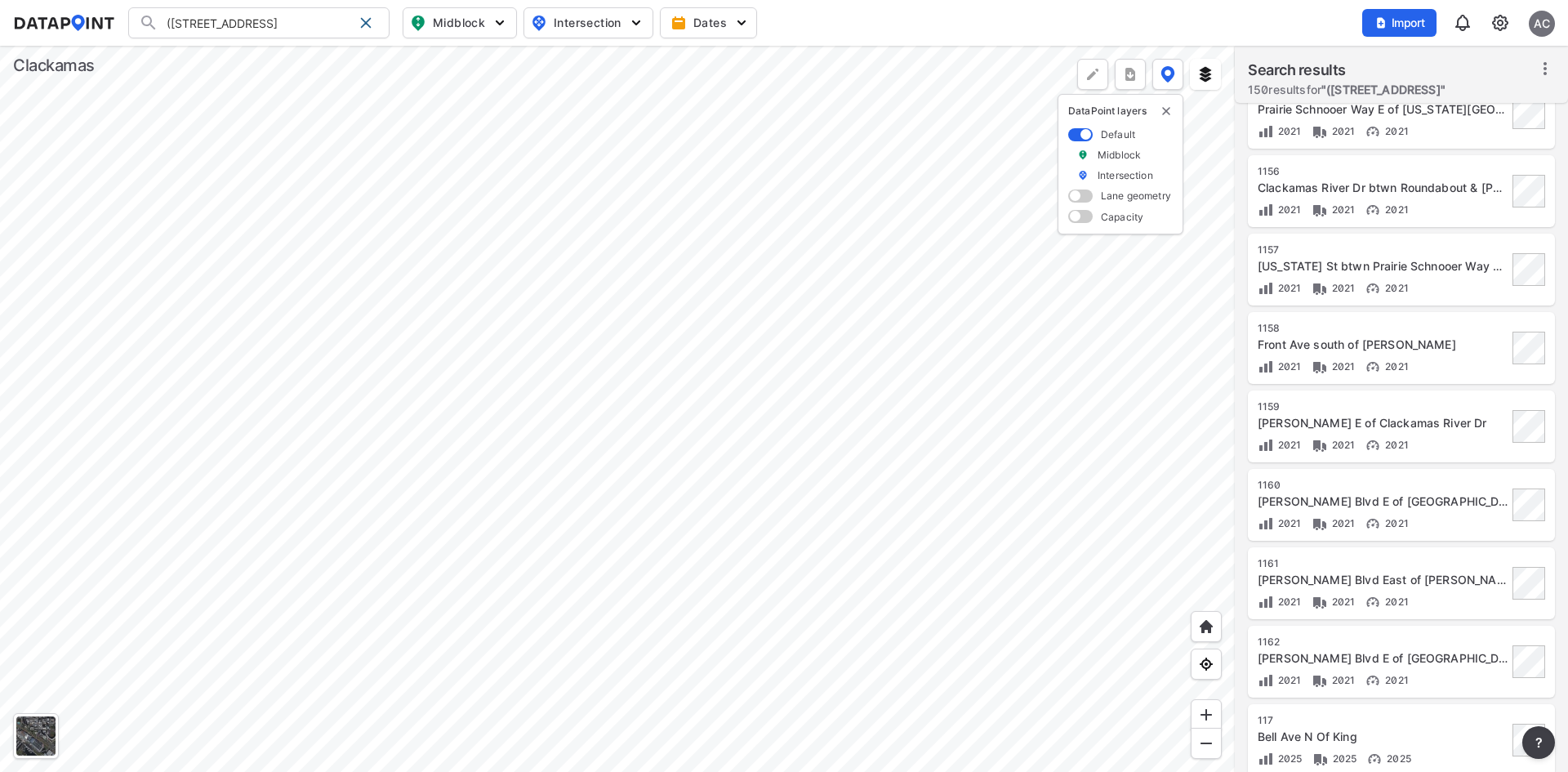
scroll to position [1062, 0]
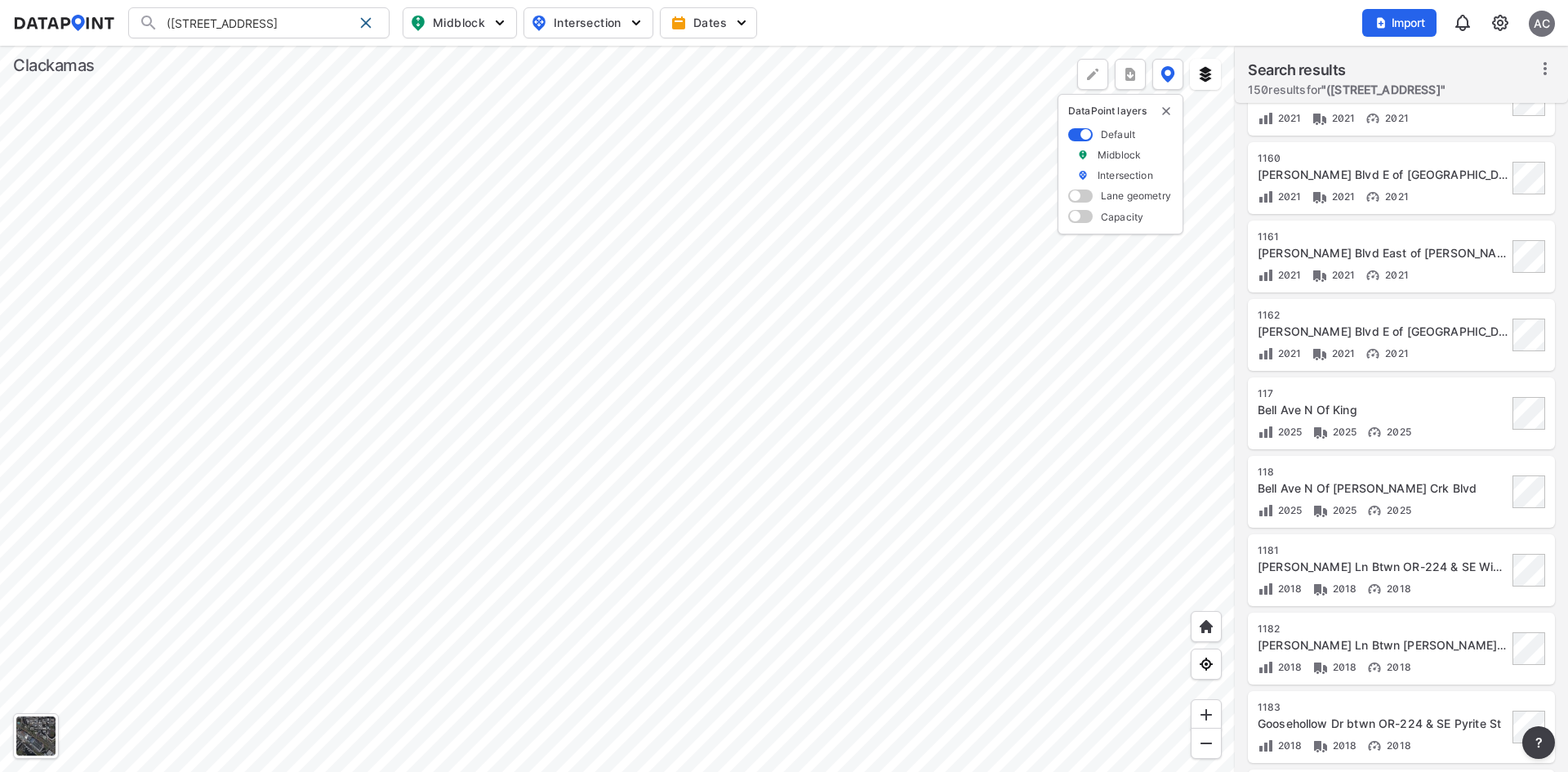
click at [282, 18] on input "([STREET_ADDRESS]" at bounding box center [255, 22] width 194 height 26
click at [283, 18] on input "([STREET_ADDRESS]" at bounding box center [255, 22] width 194 height 26
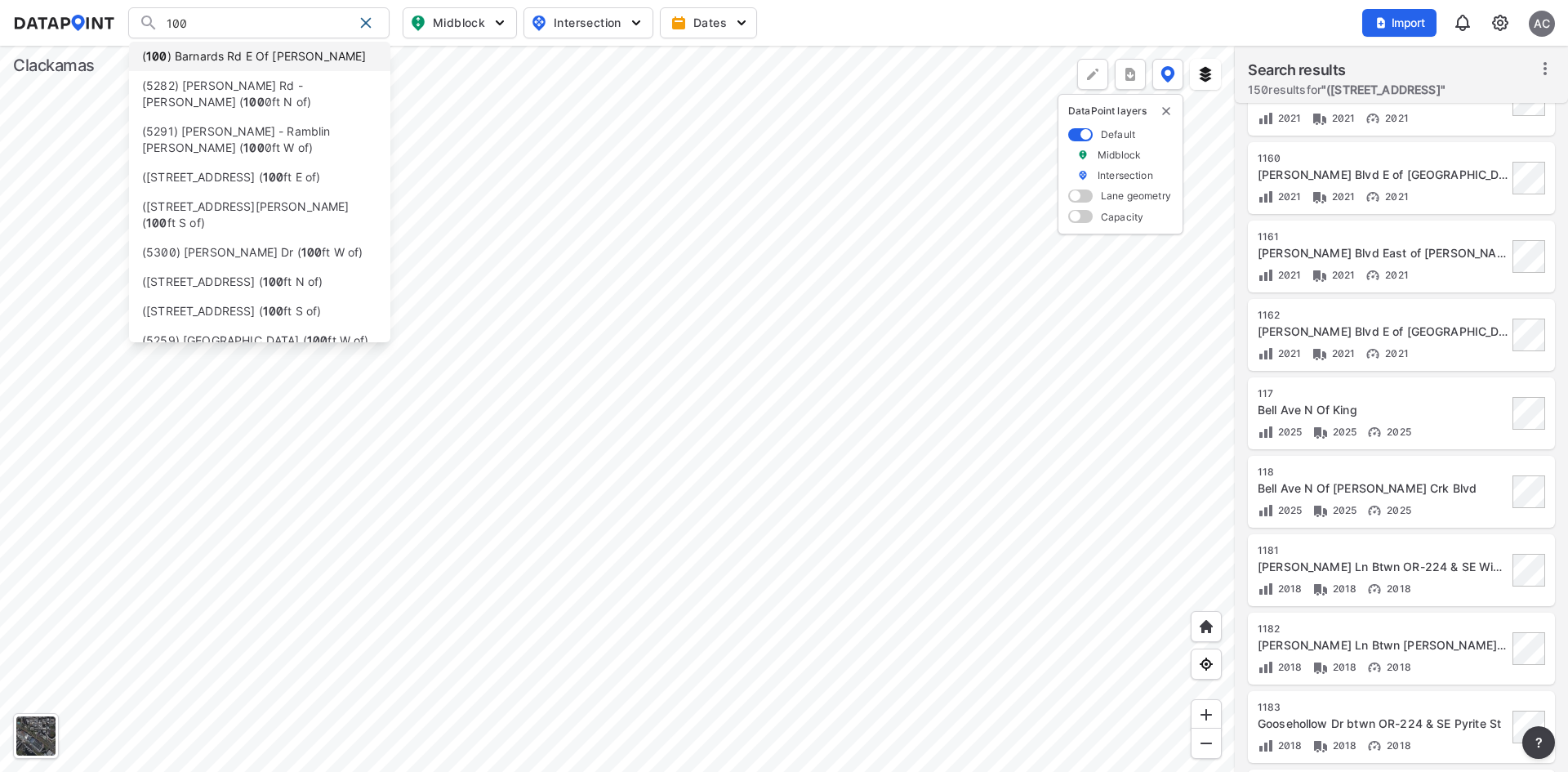
click at [284, 52] on li "( 100 ) Barnards Rd E Of [PERSON_NAME]" at bounding box center [260, 56] width 261 height 29
type input "(100) Barnards Rd E Of [PERSON_NAME]"
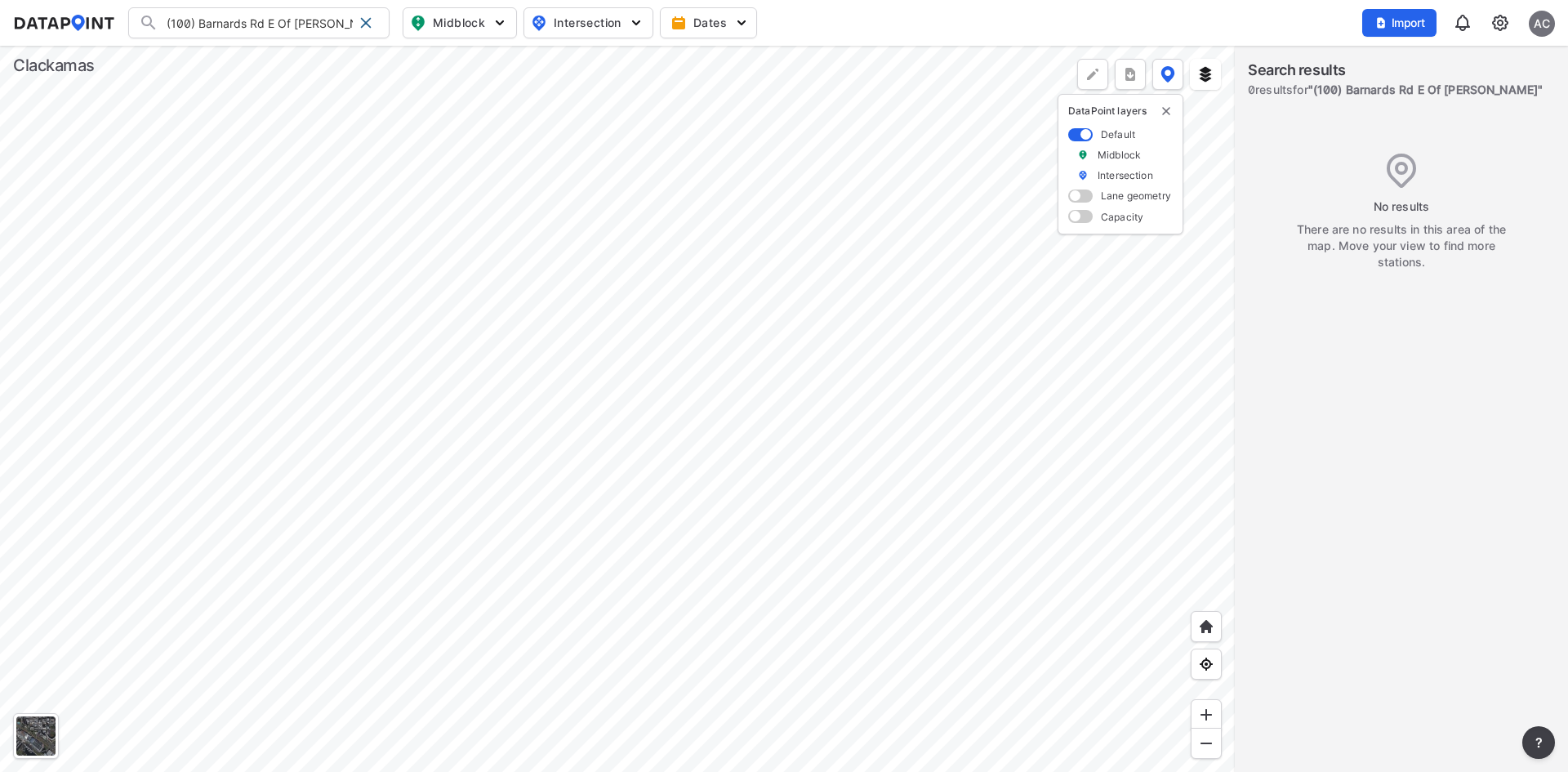
scroll to position [0, 0]
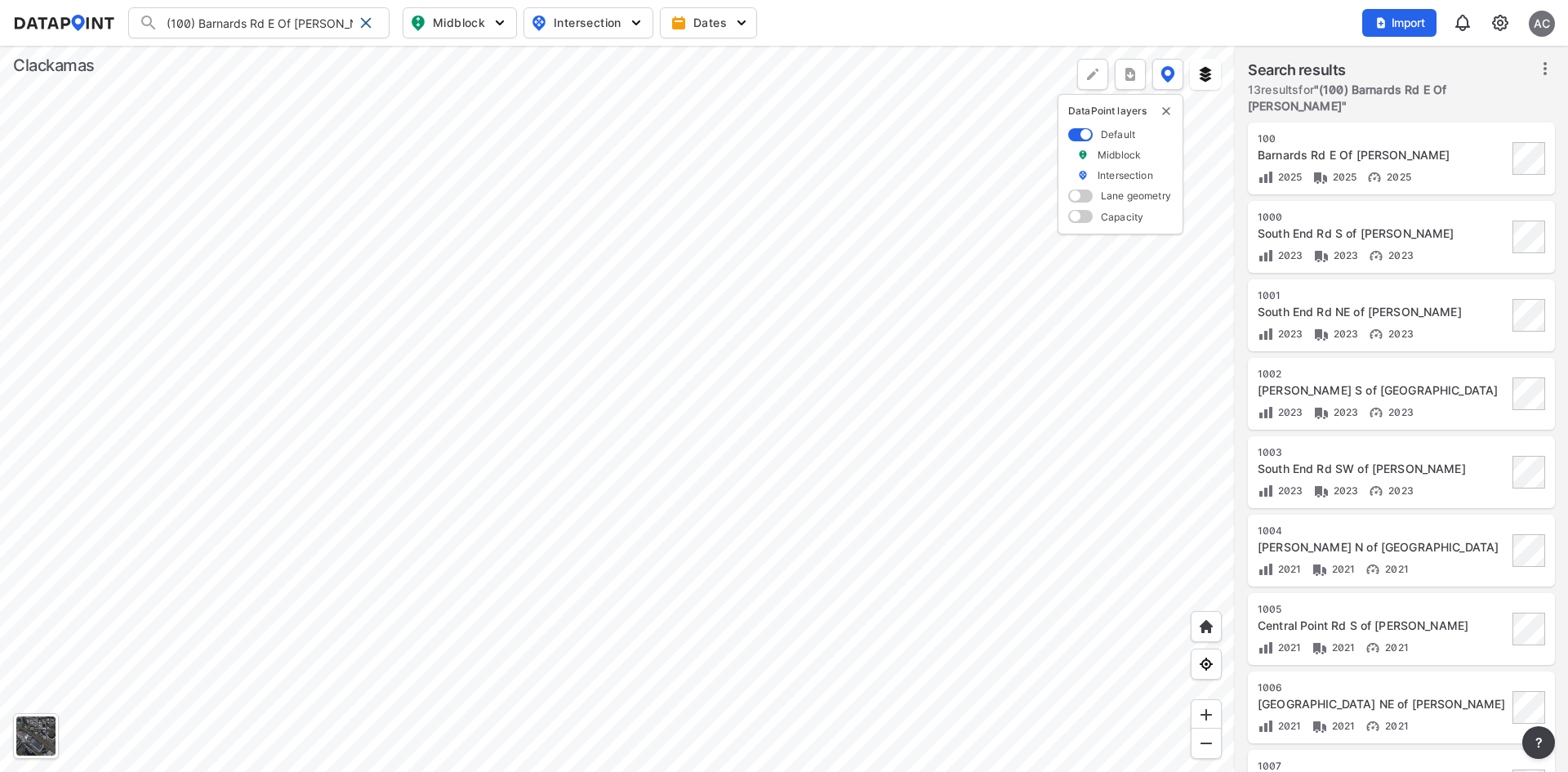
click at [1434, 147] on div "Barnards Rd E Of [PERSON_NAME]" at bounding box center [1382, 156] width 250 height 17
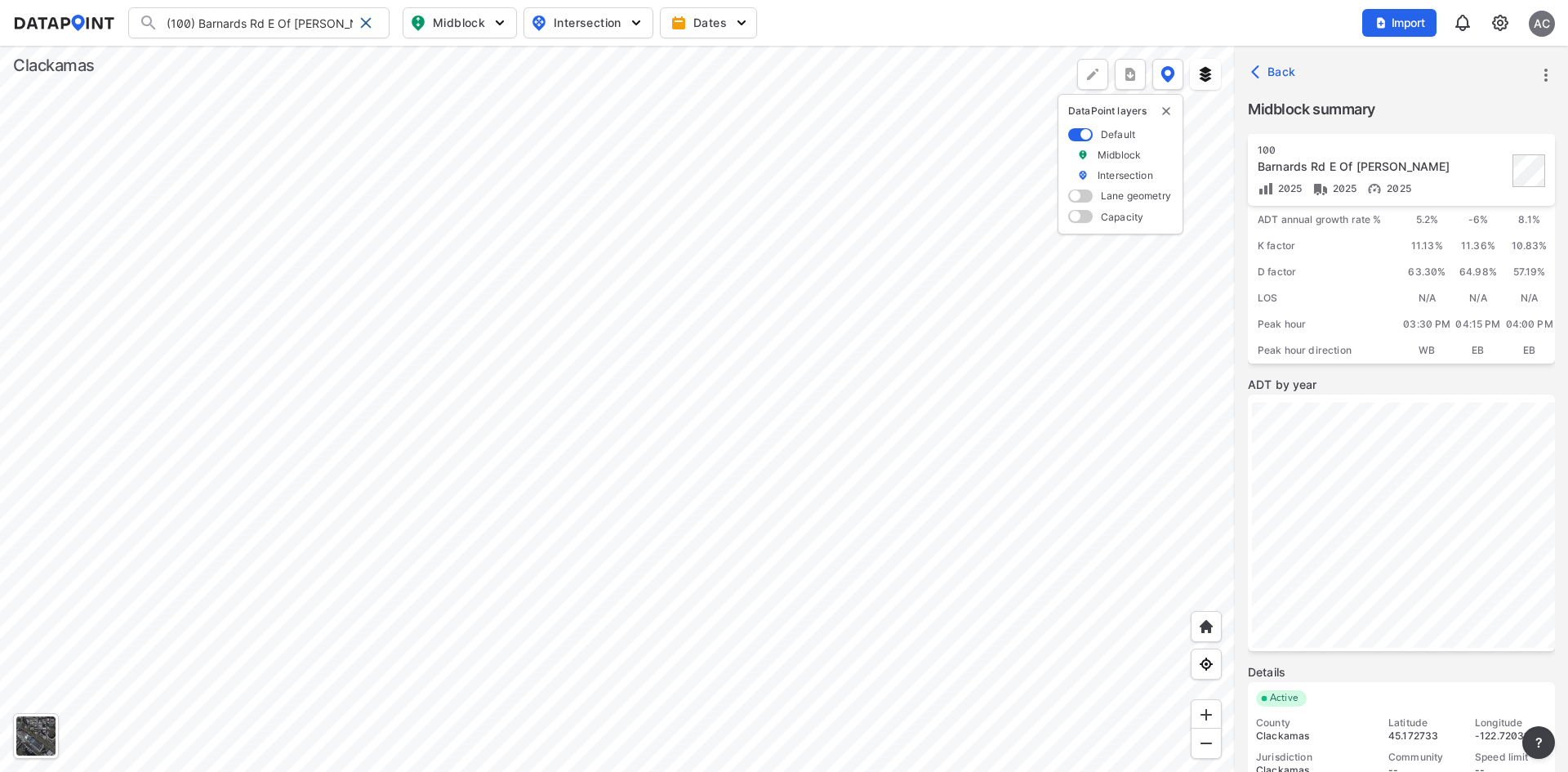
scroll to position [200, 0]
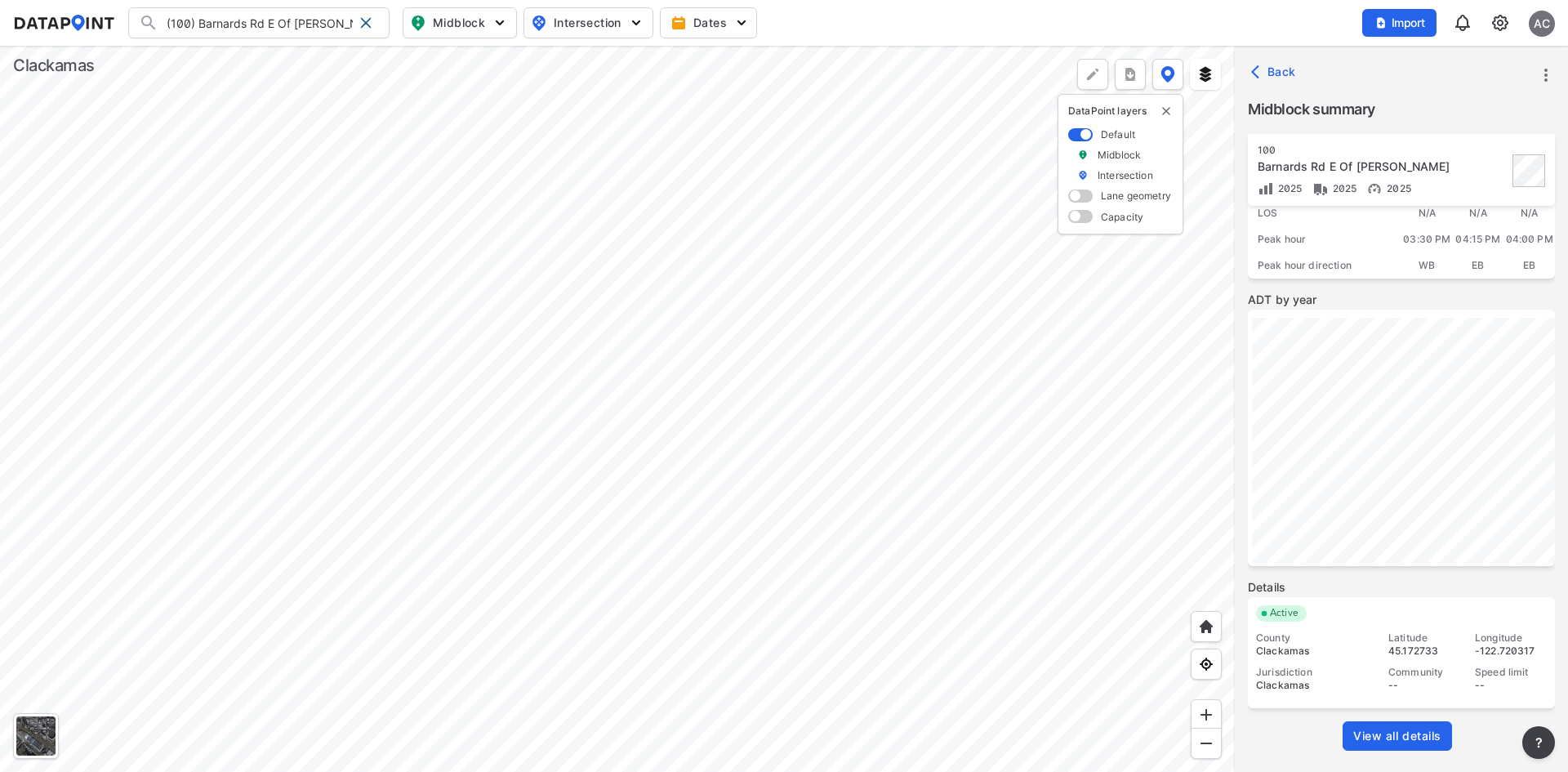
click at [1383, 744] on span "View all details" at bounding box center [1397, 736] width 88 height 17
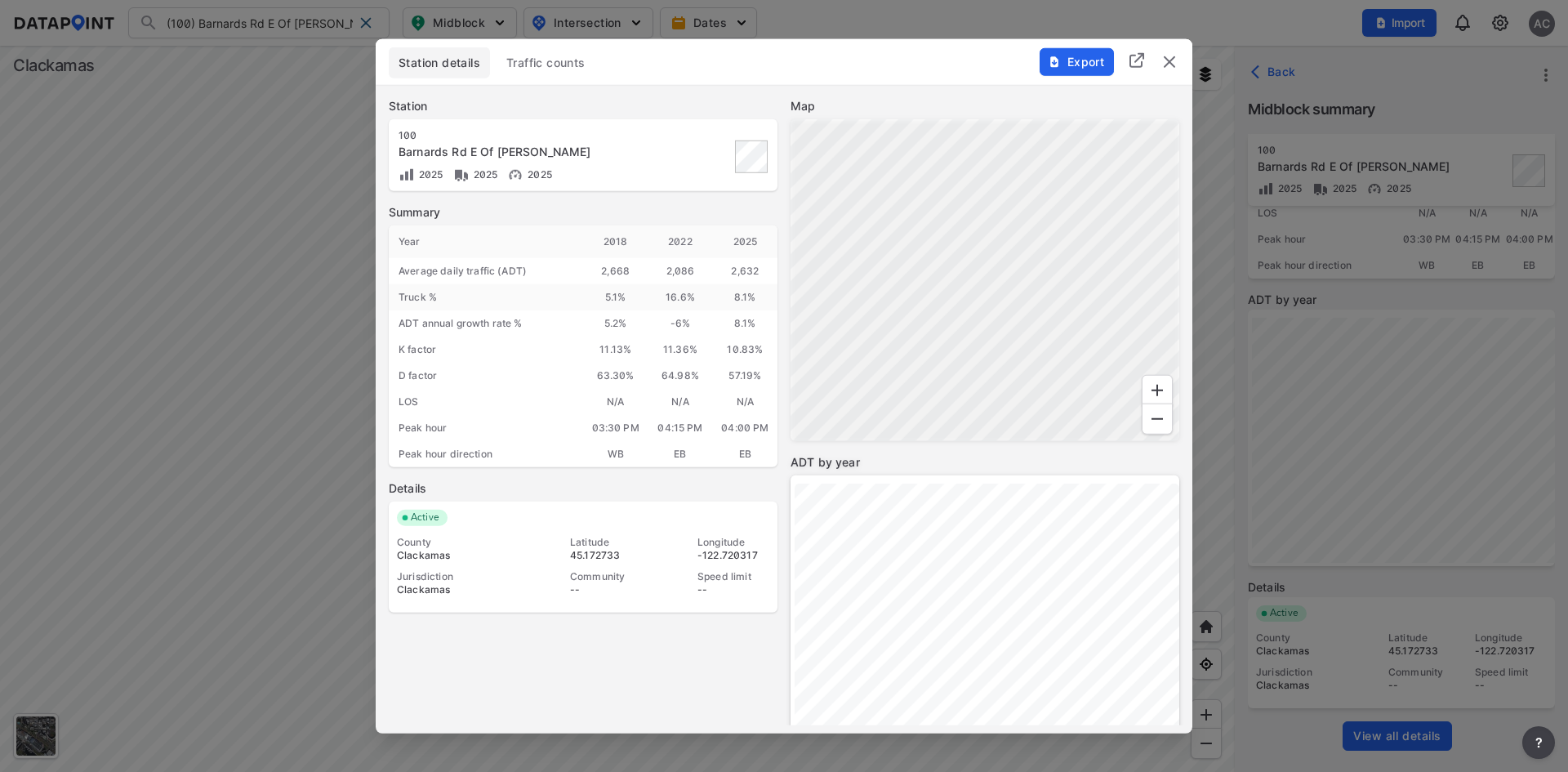
click at [547, 62] on span "Traffic counts" at bounding box center [545, 62] width 79 height 17
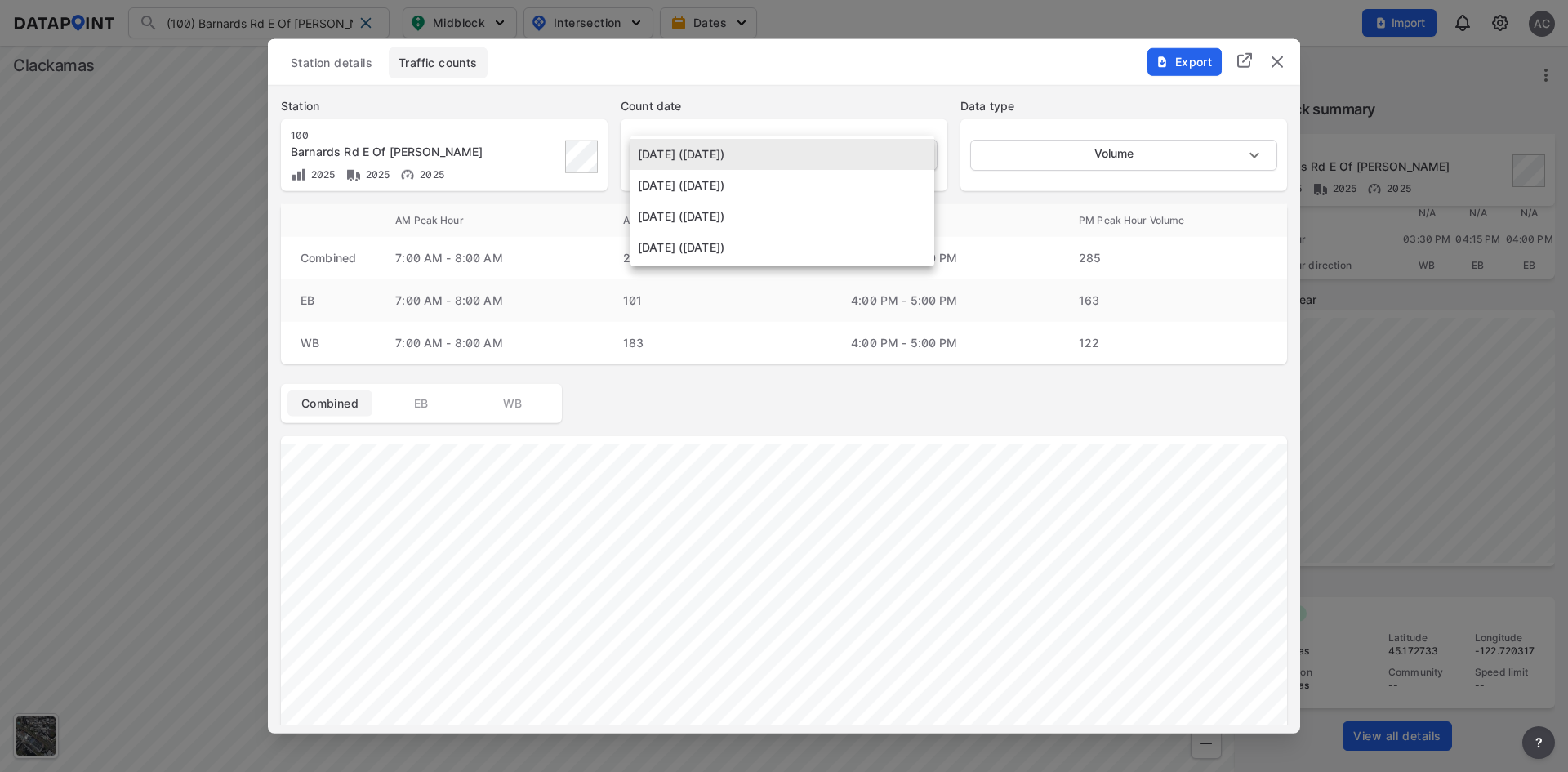
click at [882, 157] on body "(100) Barnards Rd E Of [PERSON_NAME] (100) Barnards Rd E Of [PERSON_NAME] (5282…" at bounding box center [784, 386] width 1568 height 772
click at [856, 72] on div at bounding box center [784, 386] width 1568 height 772
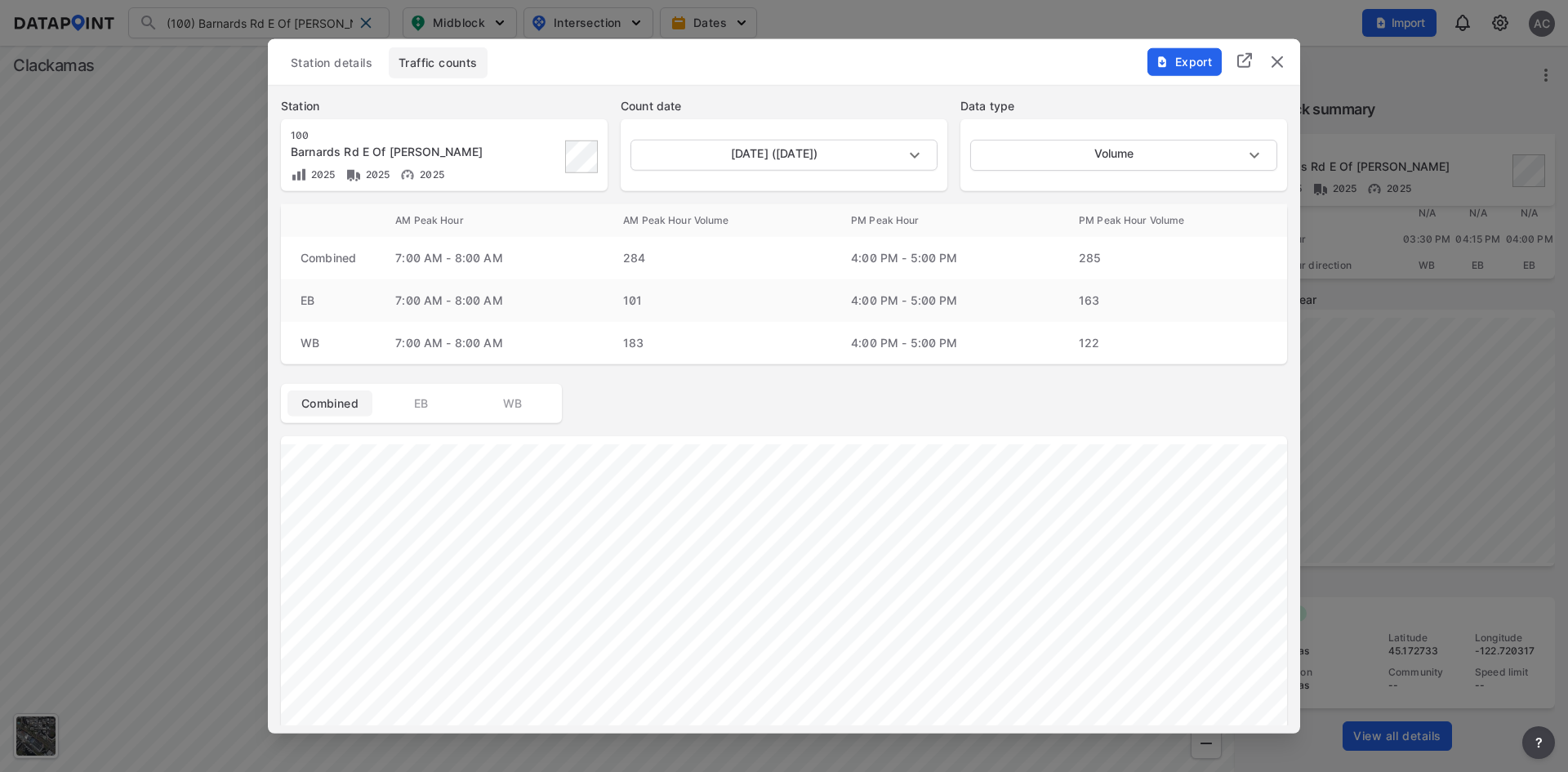
click at [1175, 62] on span "Export" at bounding box center [1183, 62] width 55 height 17
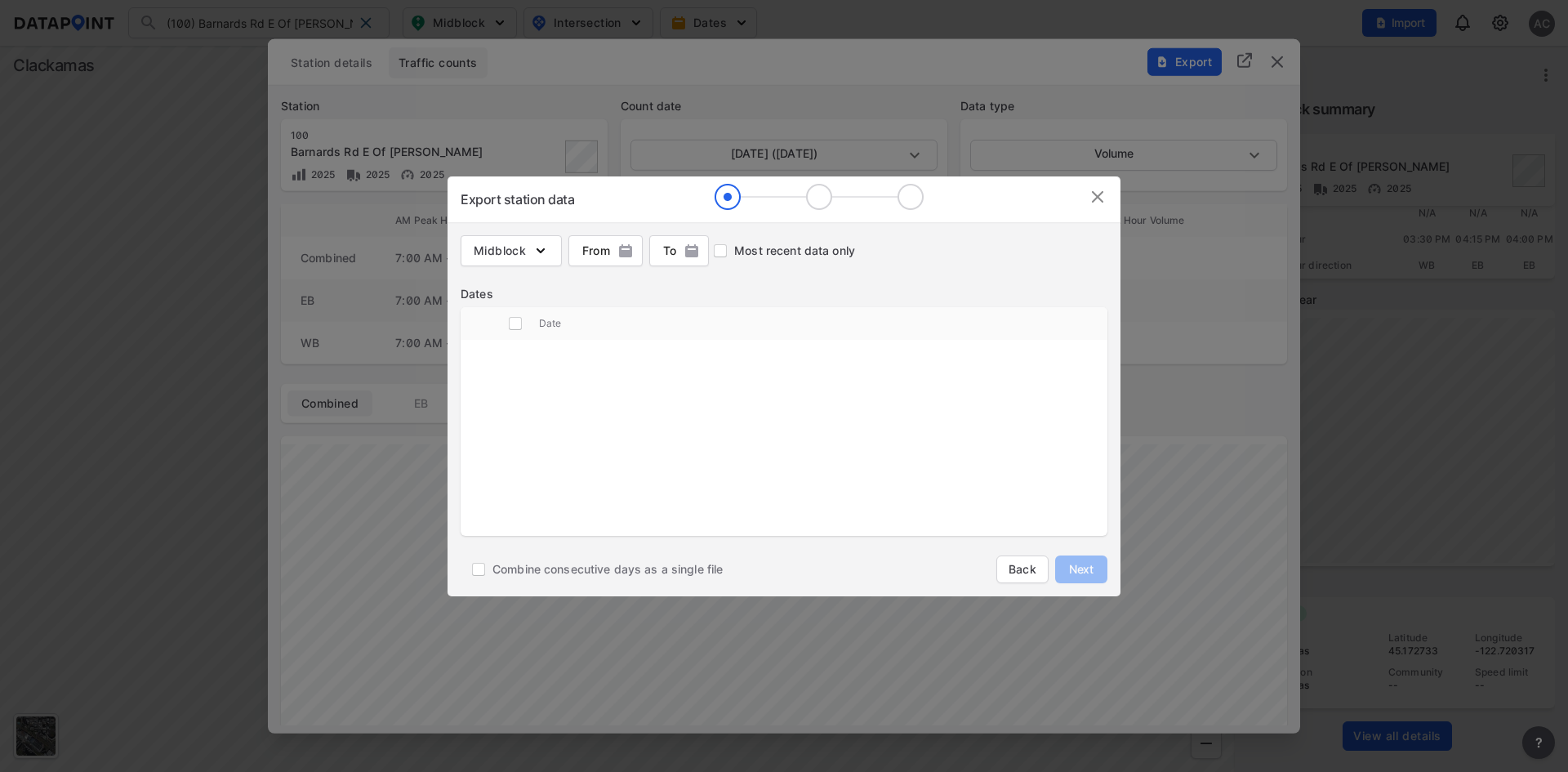
click at [967, 200] on div "Export station data" at bounding box center [784, 199] width 672 height 46
